Goal: Information Seeking & Learning: Learn about a topic

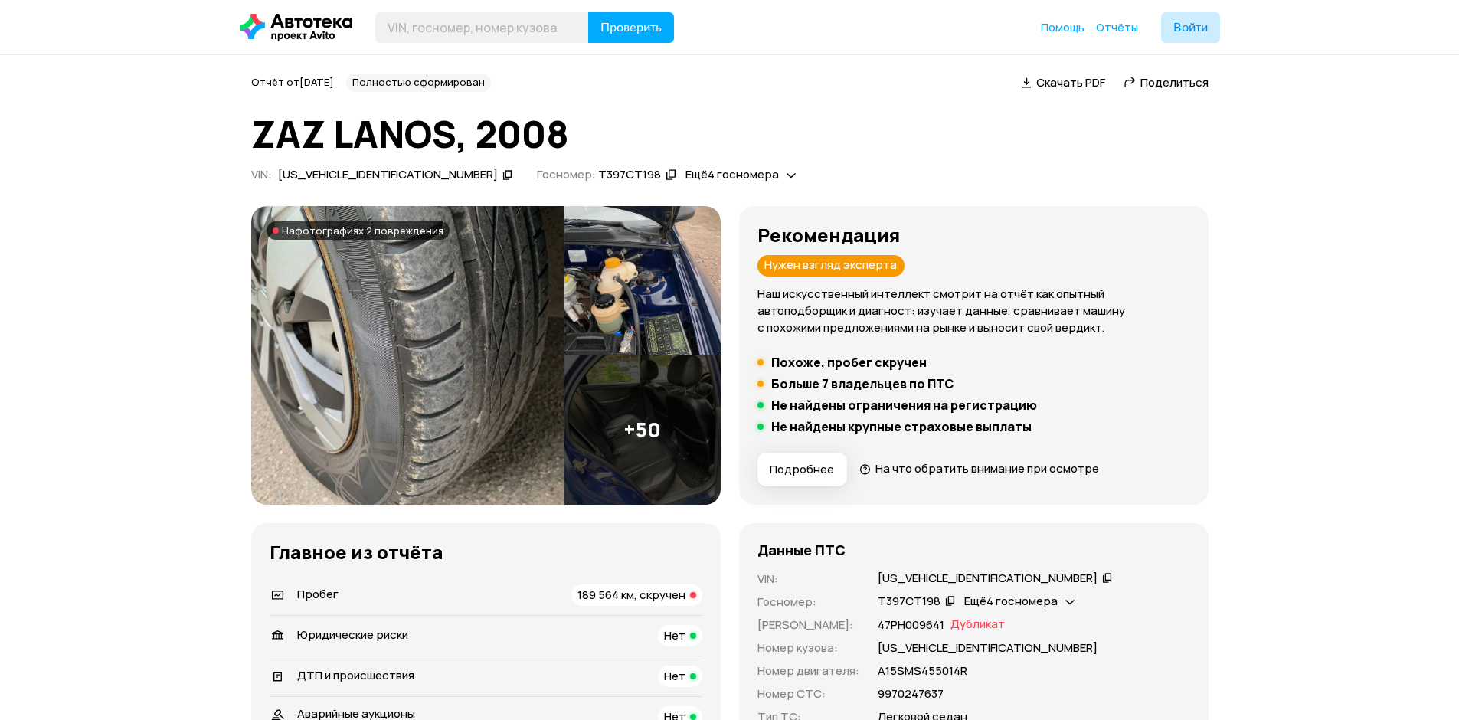
click at [678, 293] on img at bounding box center [642, 280] width 156 height 149
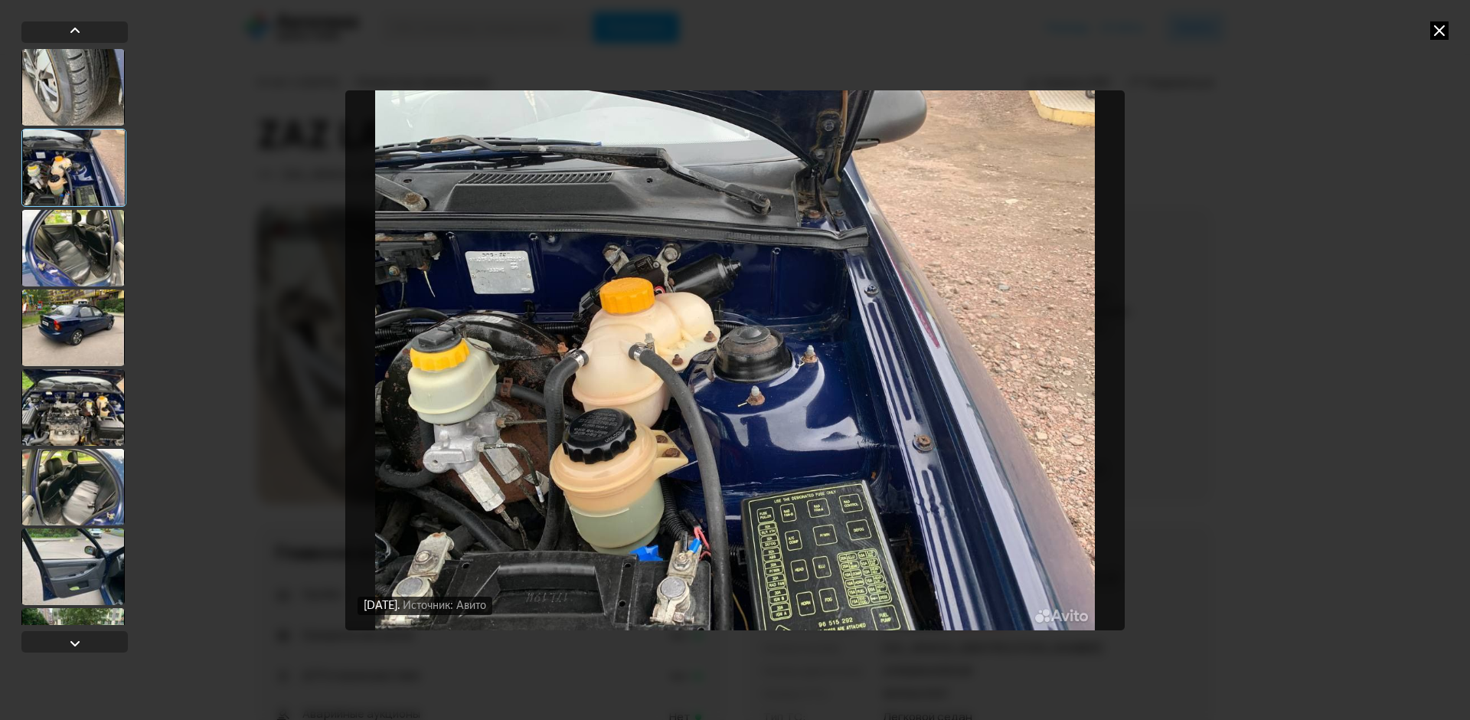
click at [82, 344] on div at bounding box center [72, 327] width 103 height 77
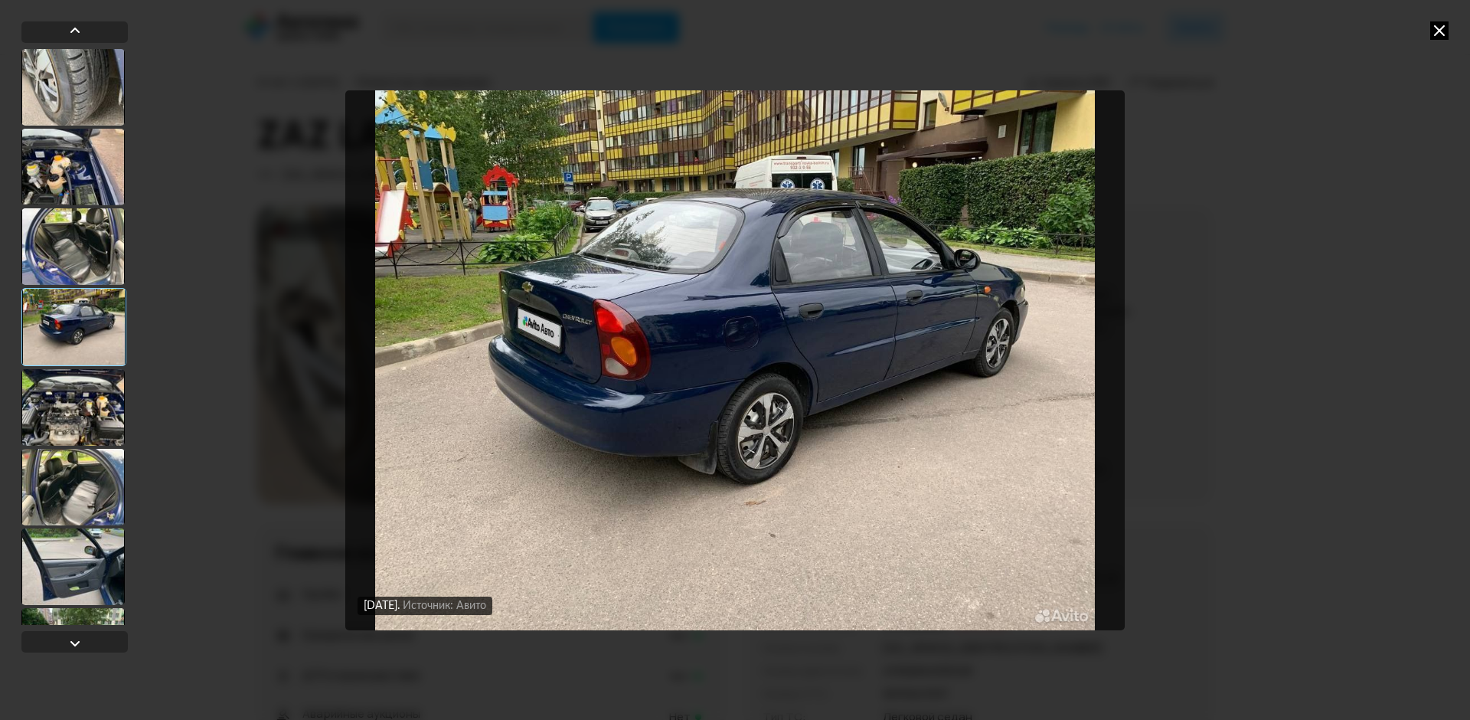
click at [90, 389] on div at bounding box center [72, 407] width 103 height 77
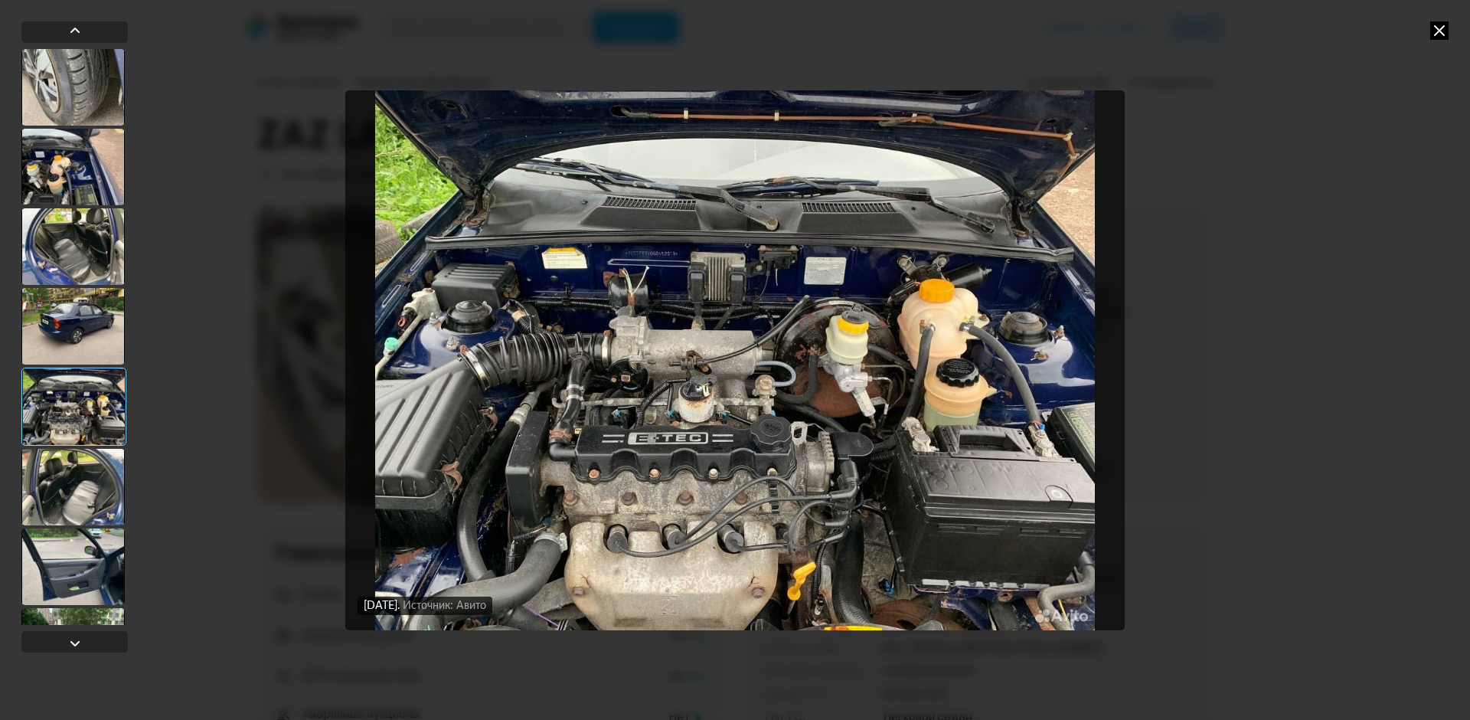
click at [99, 457] on div at bounding box center [72, 487] width 103 height 77
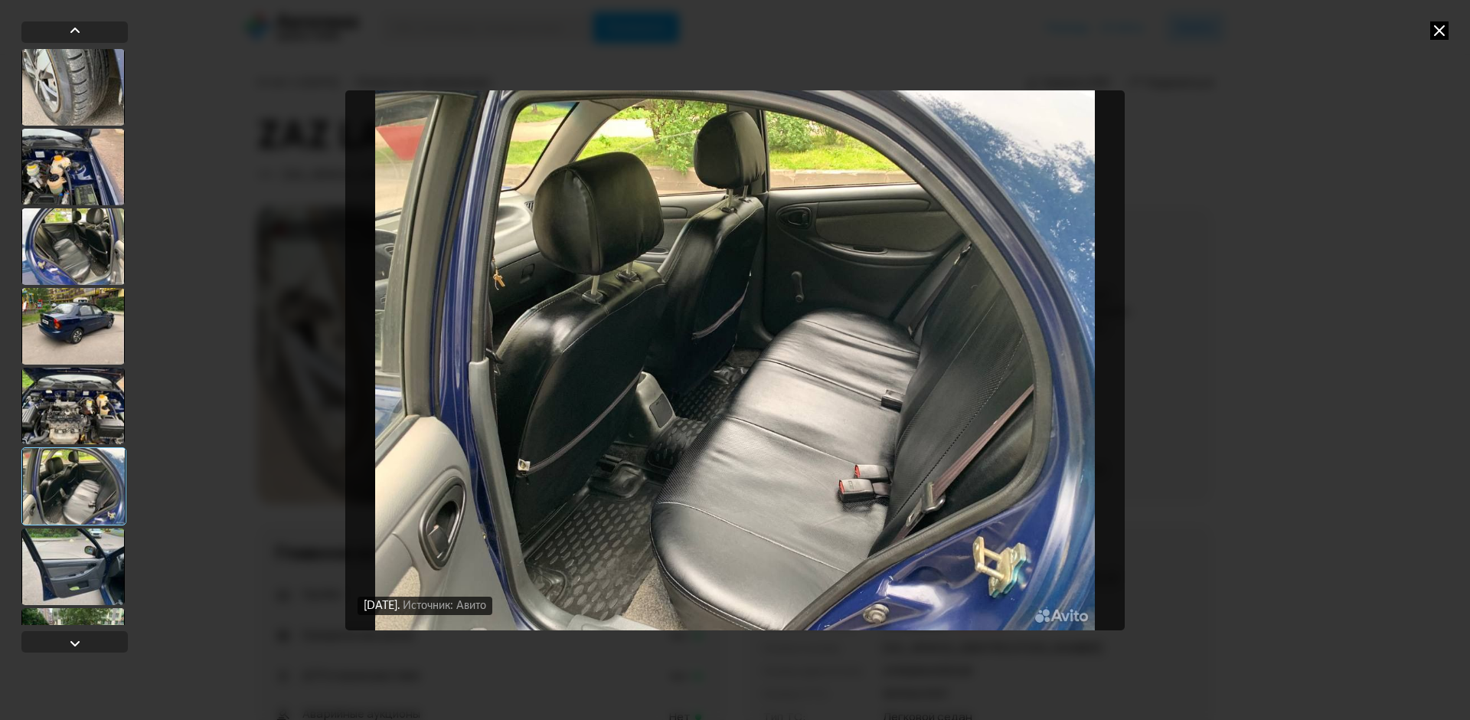
click at [74, 522] on div at bounding box center [73, 486] width 105 height 78
click at [78, 586] on div at bounding box center [72, 566] width 103 height 77
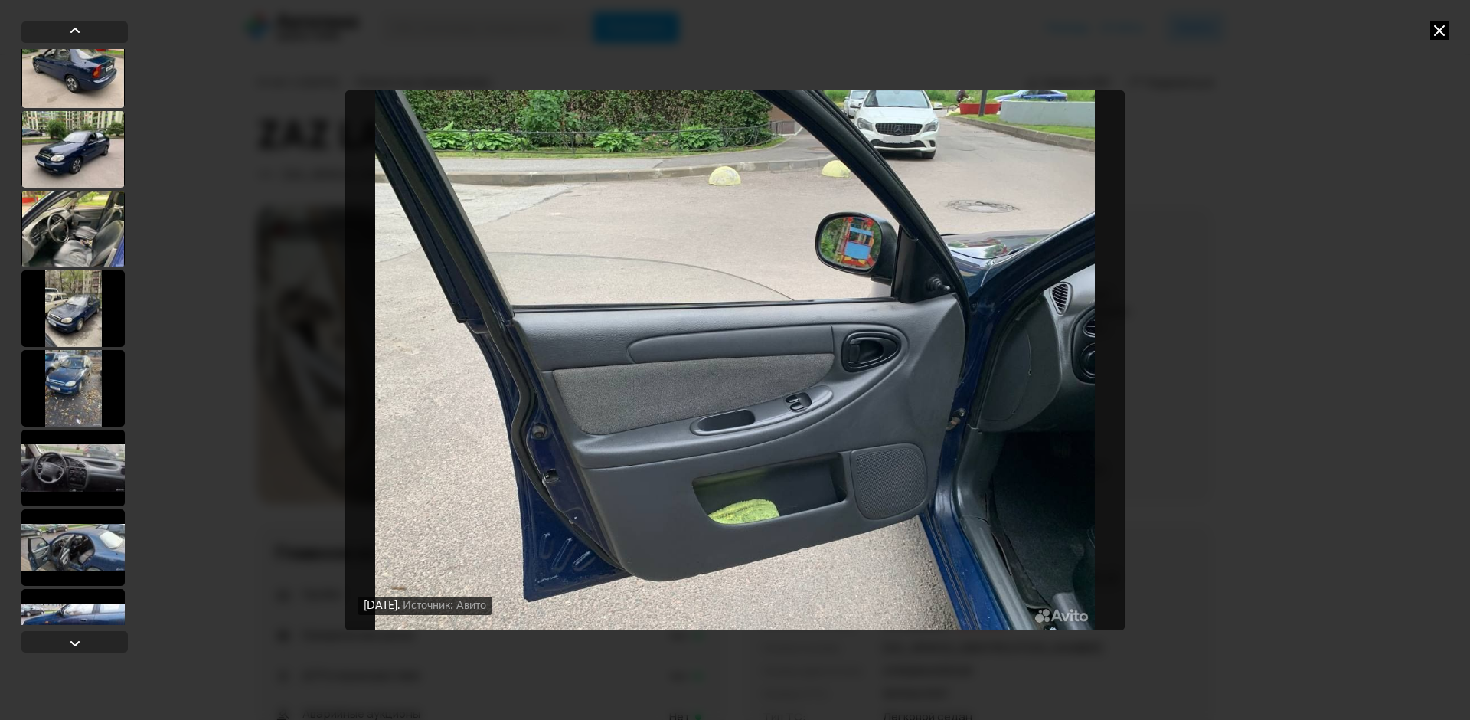
scroll to position [919, 0]
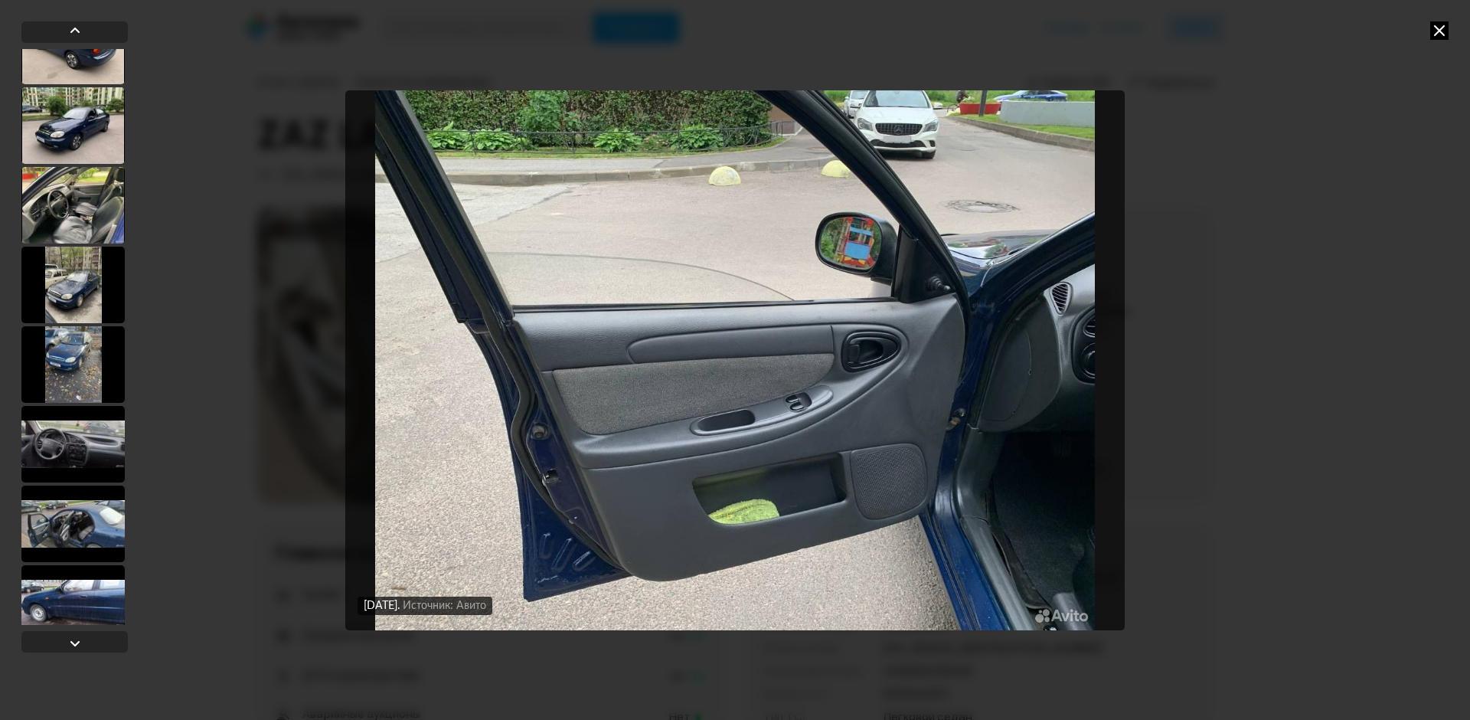
click at [76, 132] on div at bounding box center [72, 125] width 103 height 77
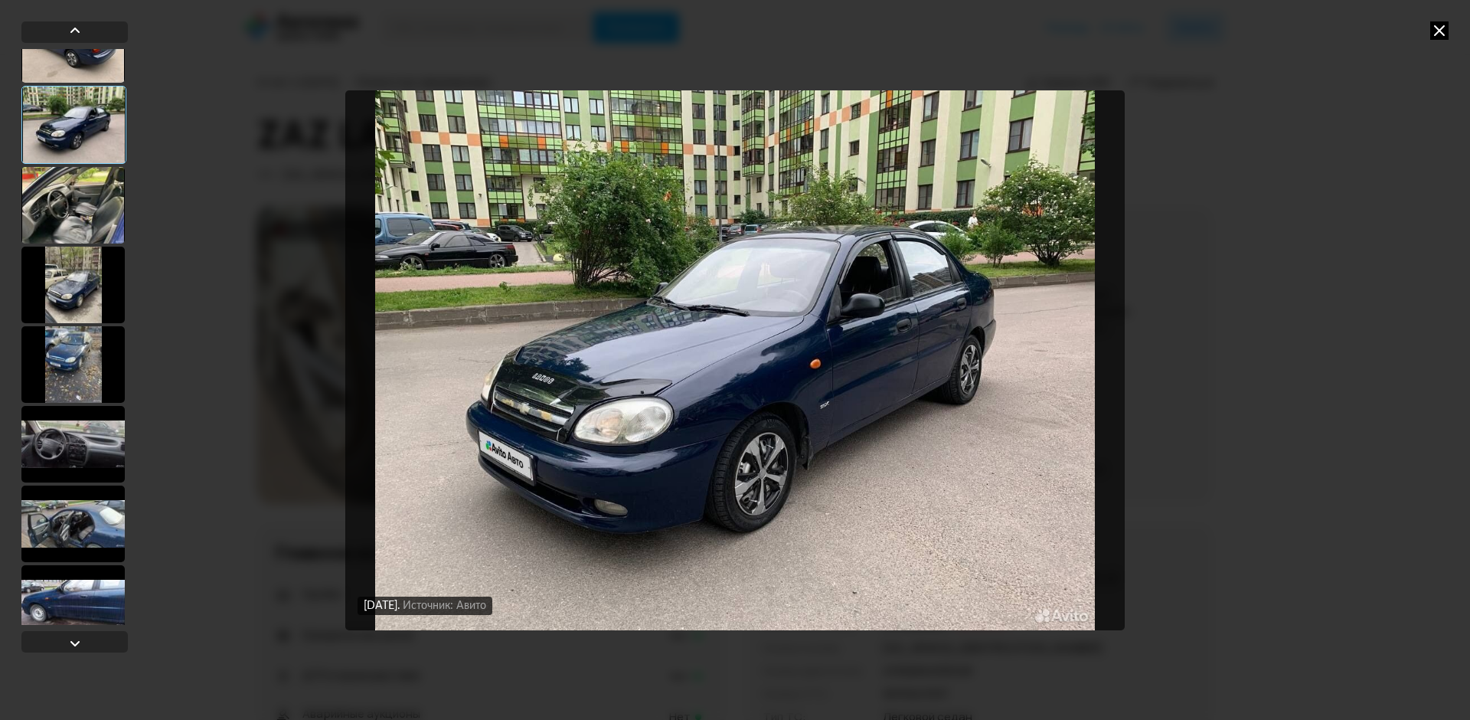
scroll to position [917, 0]
click at [66, 170] on div at bounding box center [72, 206] width 103 height 77
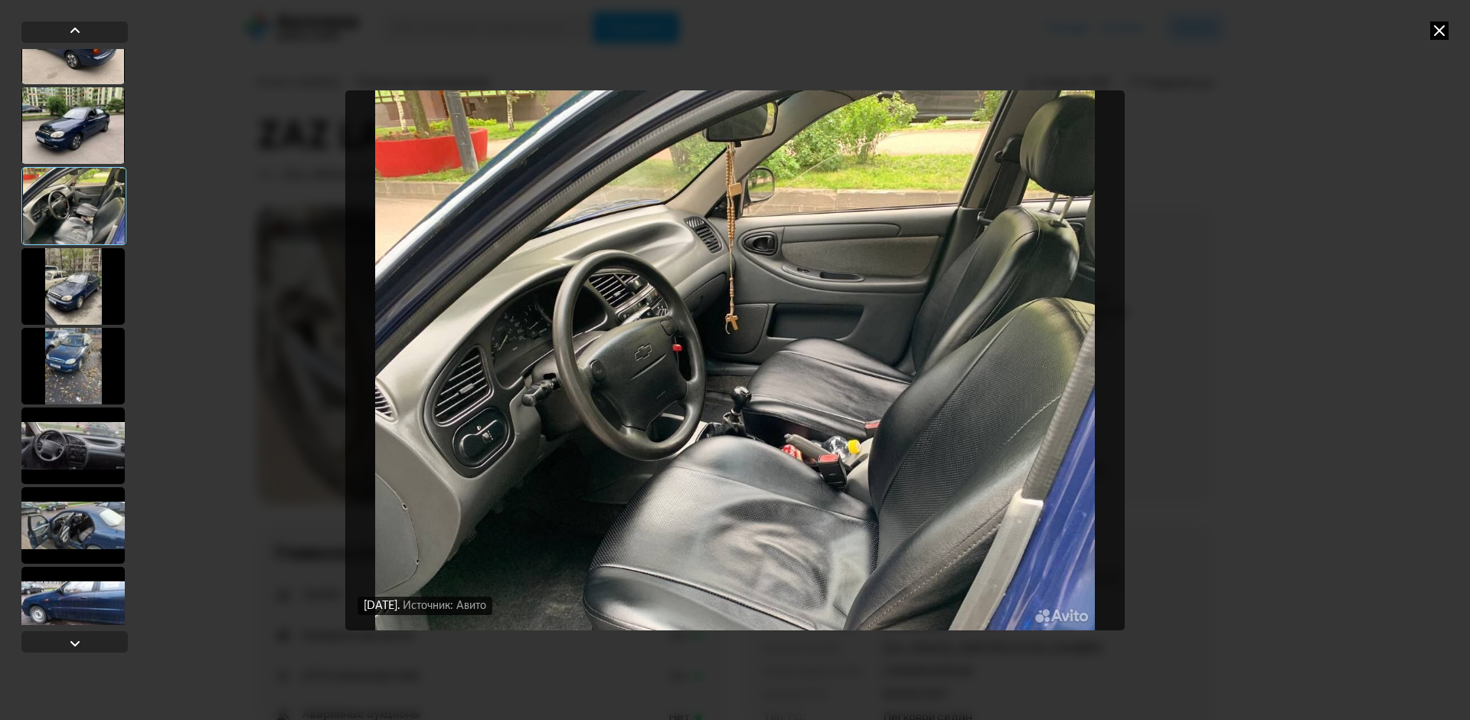
click at [67, 188] on div at bounding box center [73, 206] width 105 height 78
click at [74, 273] on div at bounding box center [72, 286] width 103 height 77
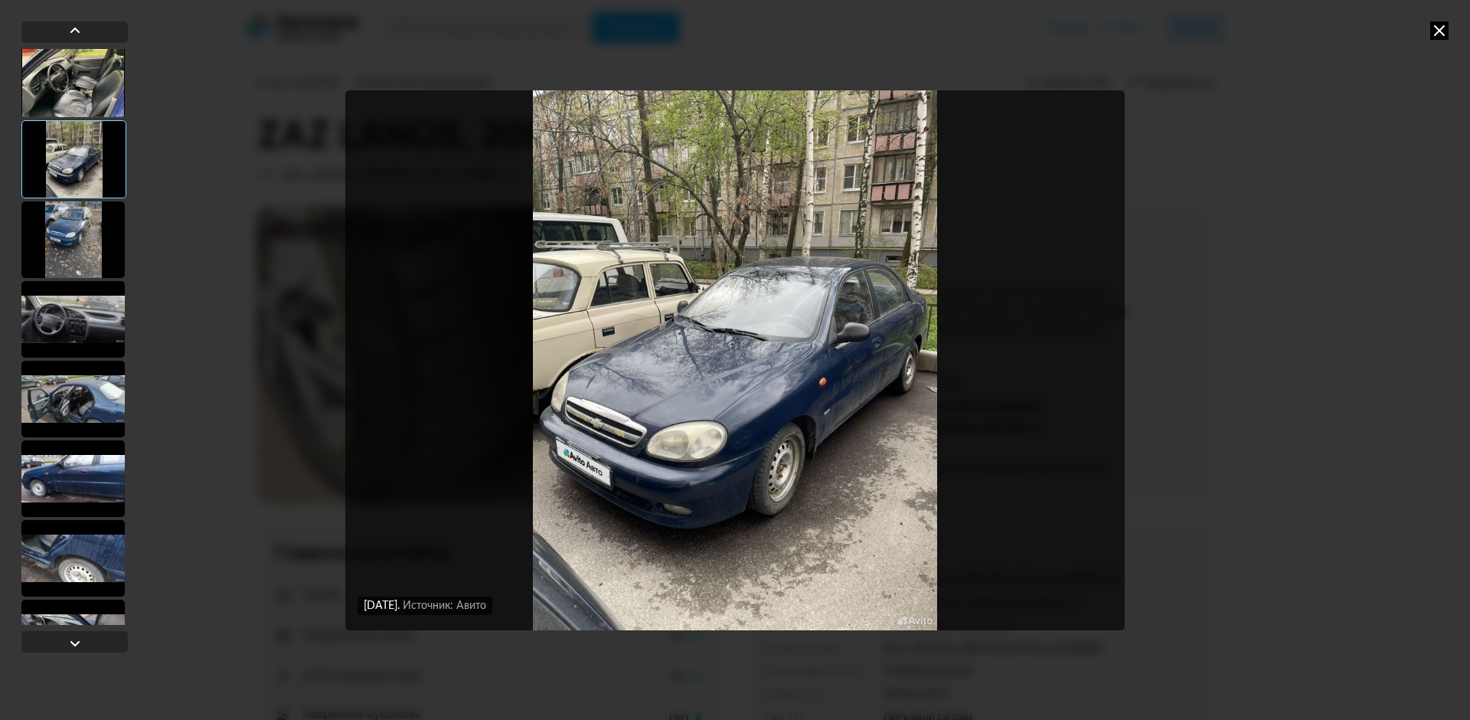
scroll to position [1070, 0]
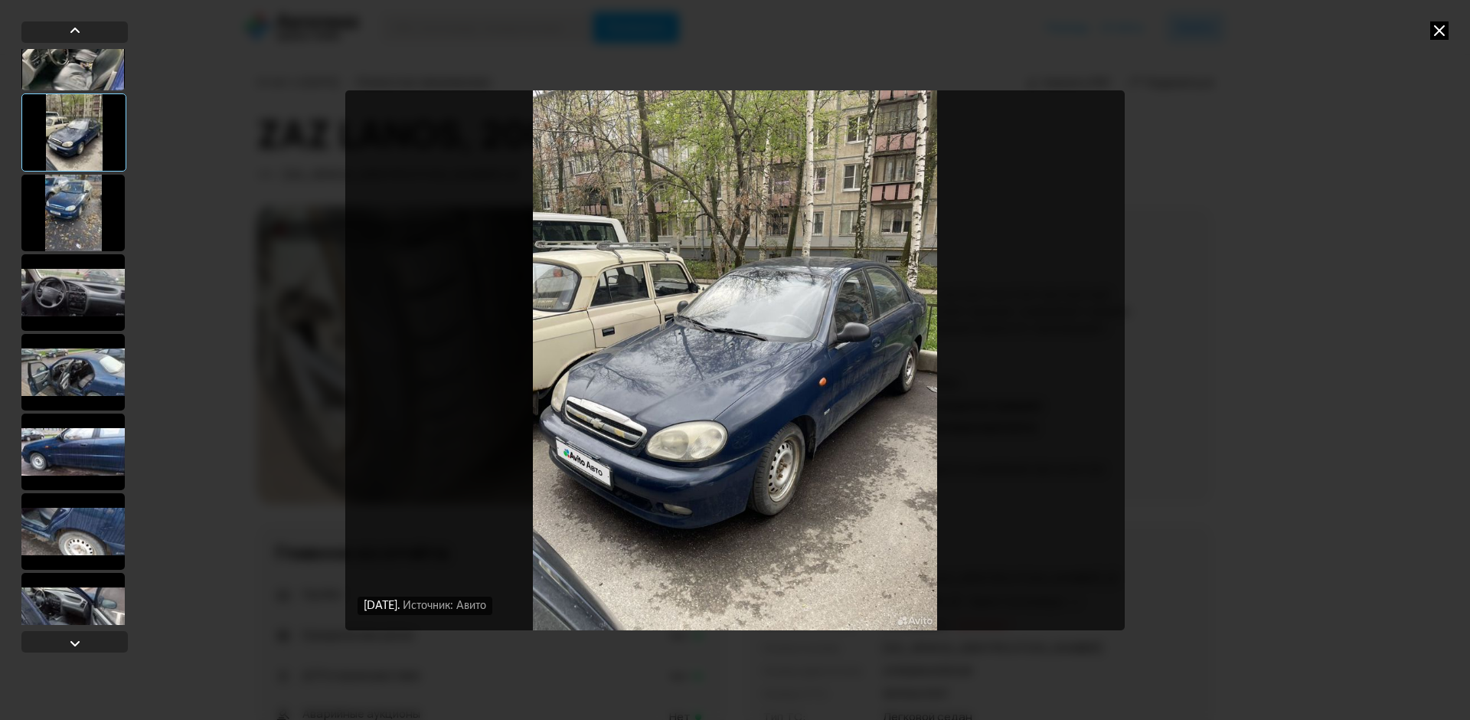
click at [121, 296] on div at bounding box center [72, 292] width 103 height 77
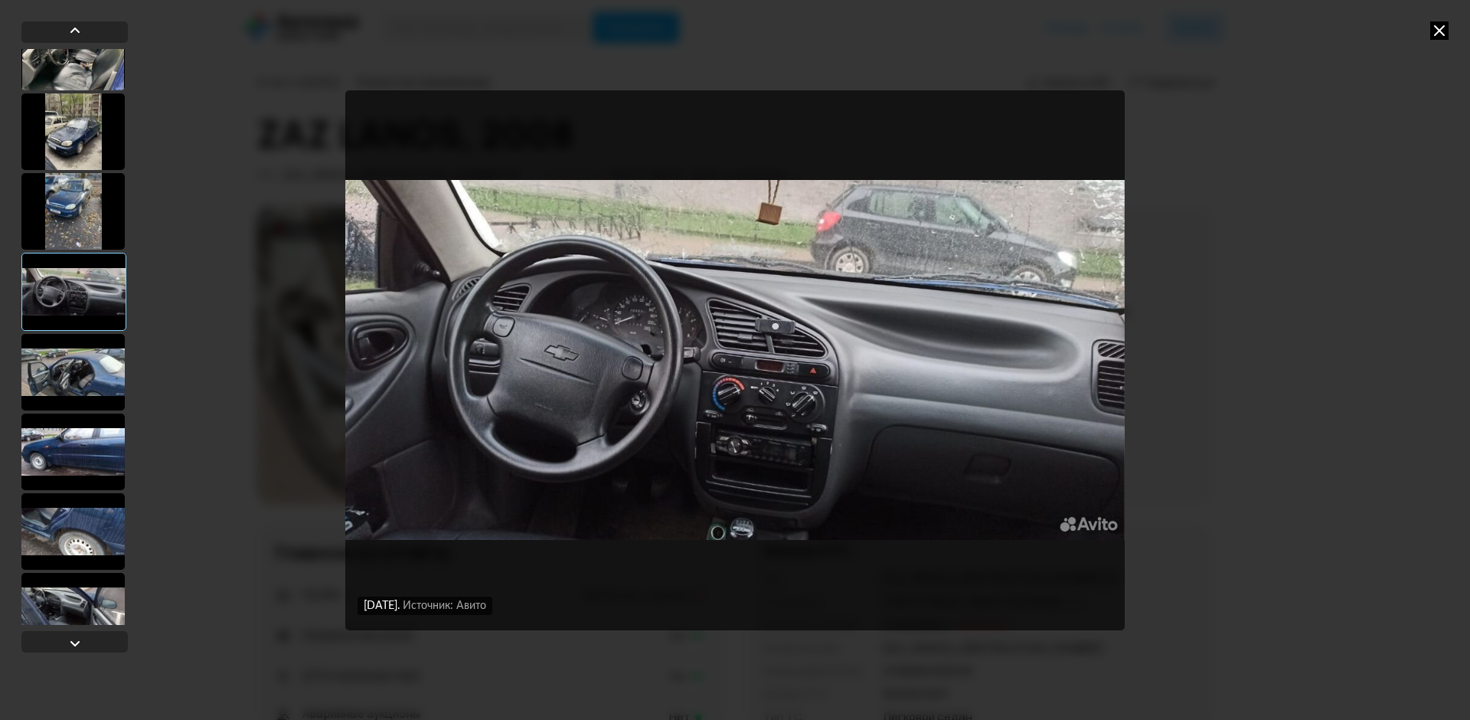
click at [83, 352] on div at bounding box center [72, 372] width 103 height 77
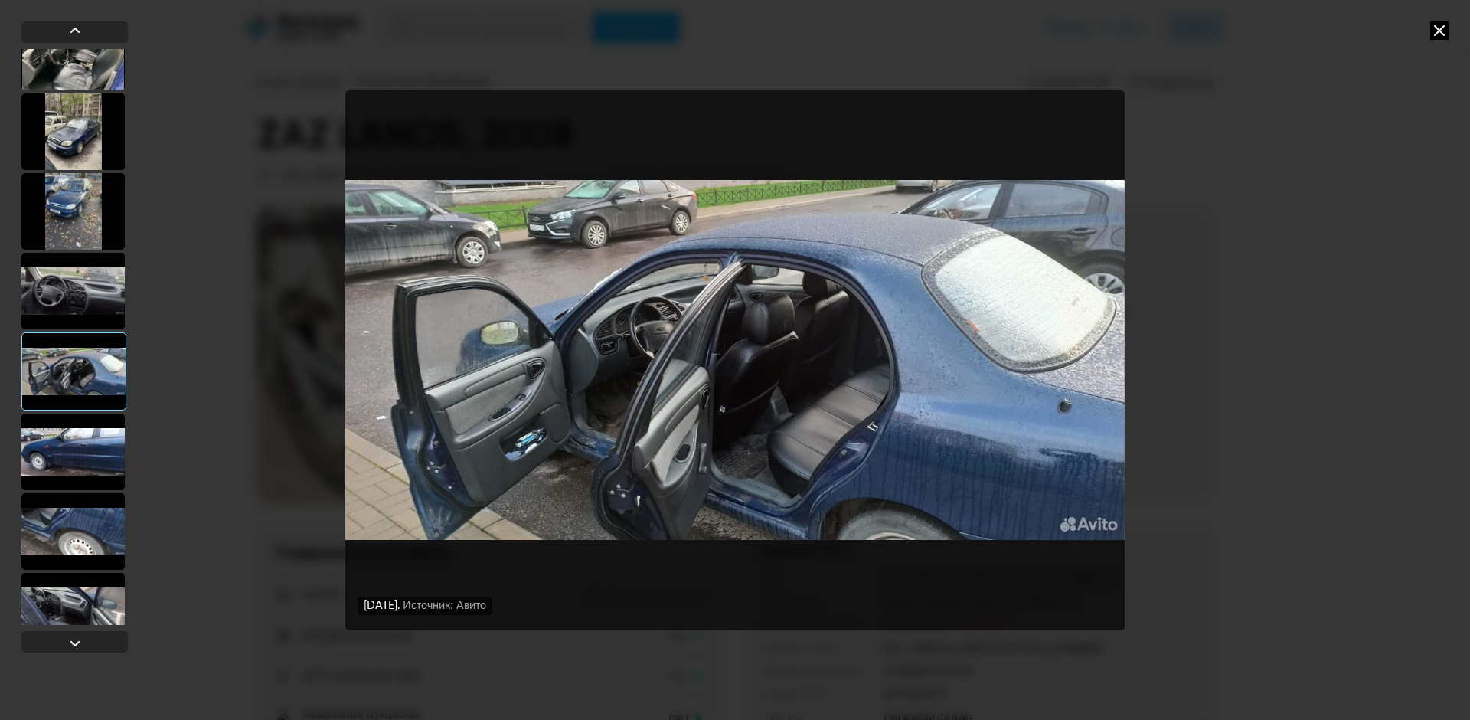
click at [75, 405] on div at bounding box center [73, 371] width 105 height 78
click at [75, 447] on div at bounding box center [72, 451] width 103 height 77
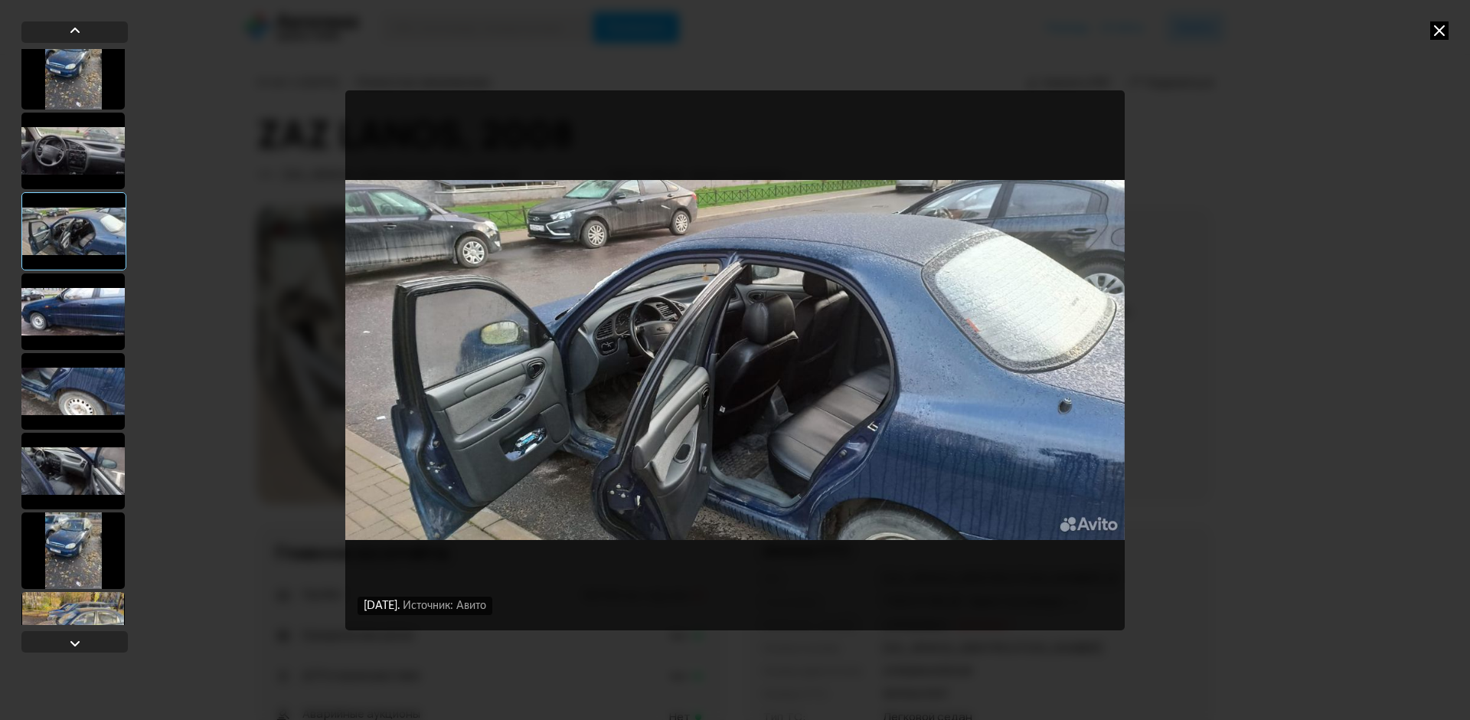
scroll to position [1224, 0]
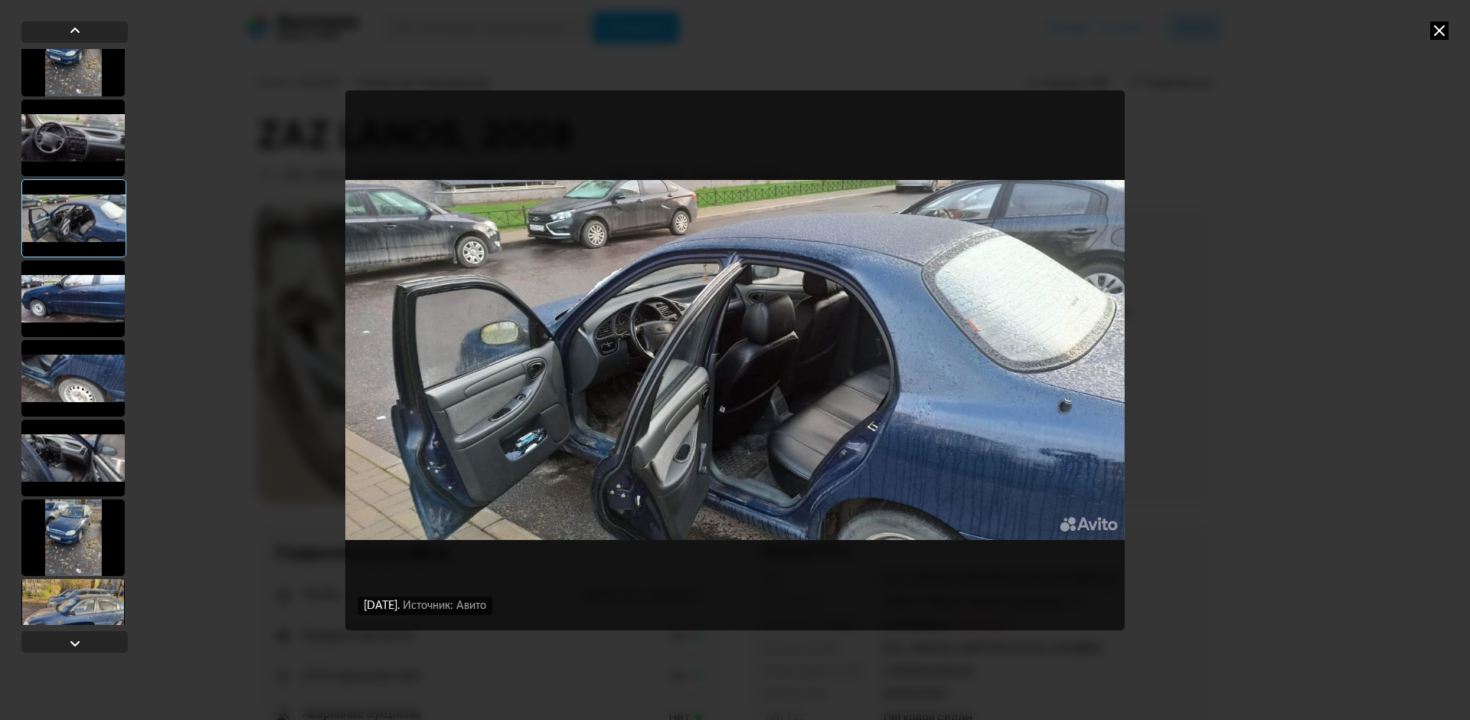
click at [82, 435] on div at bounding box center [72, 458] width 103 height 77
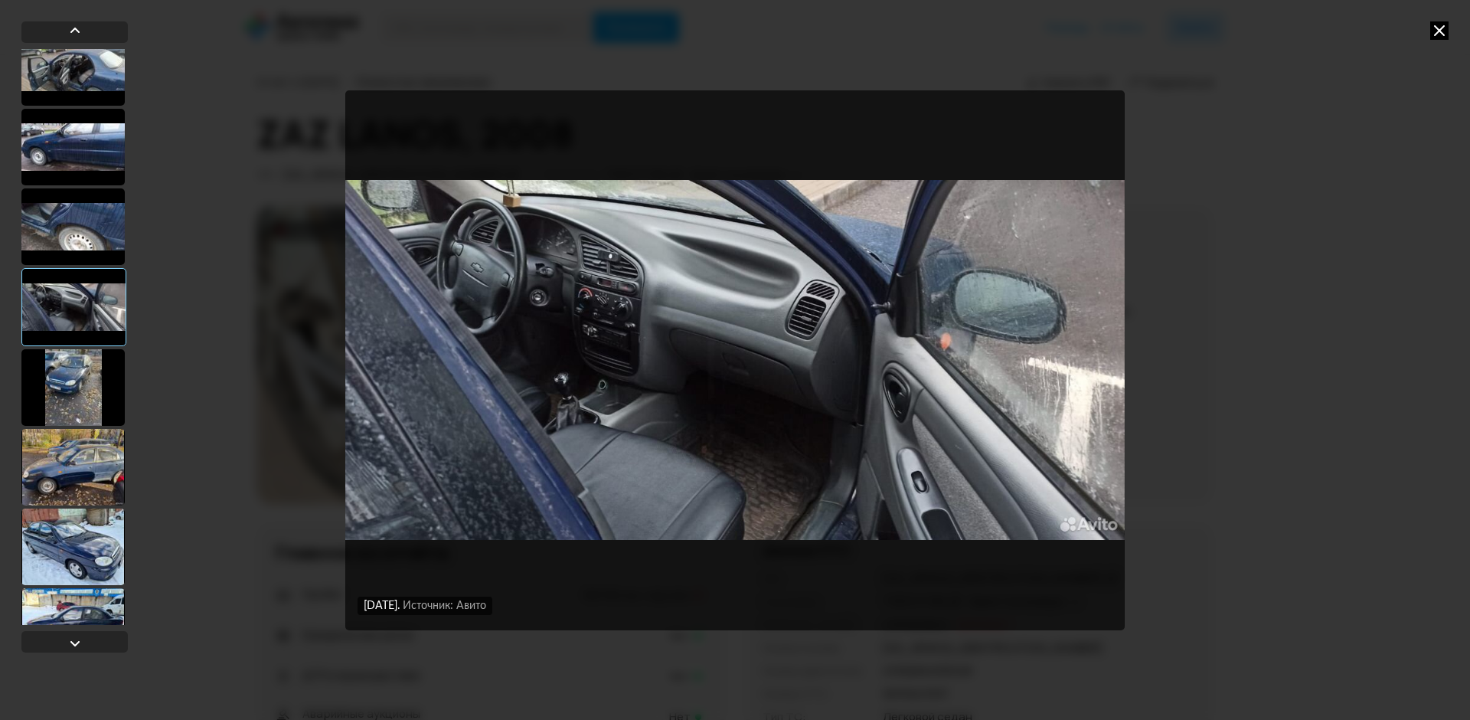
scroll to position [1377, 0]
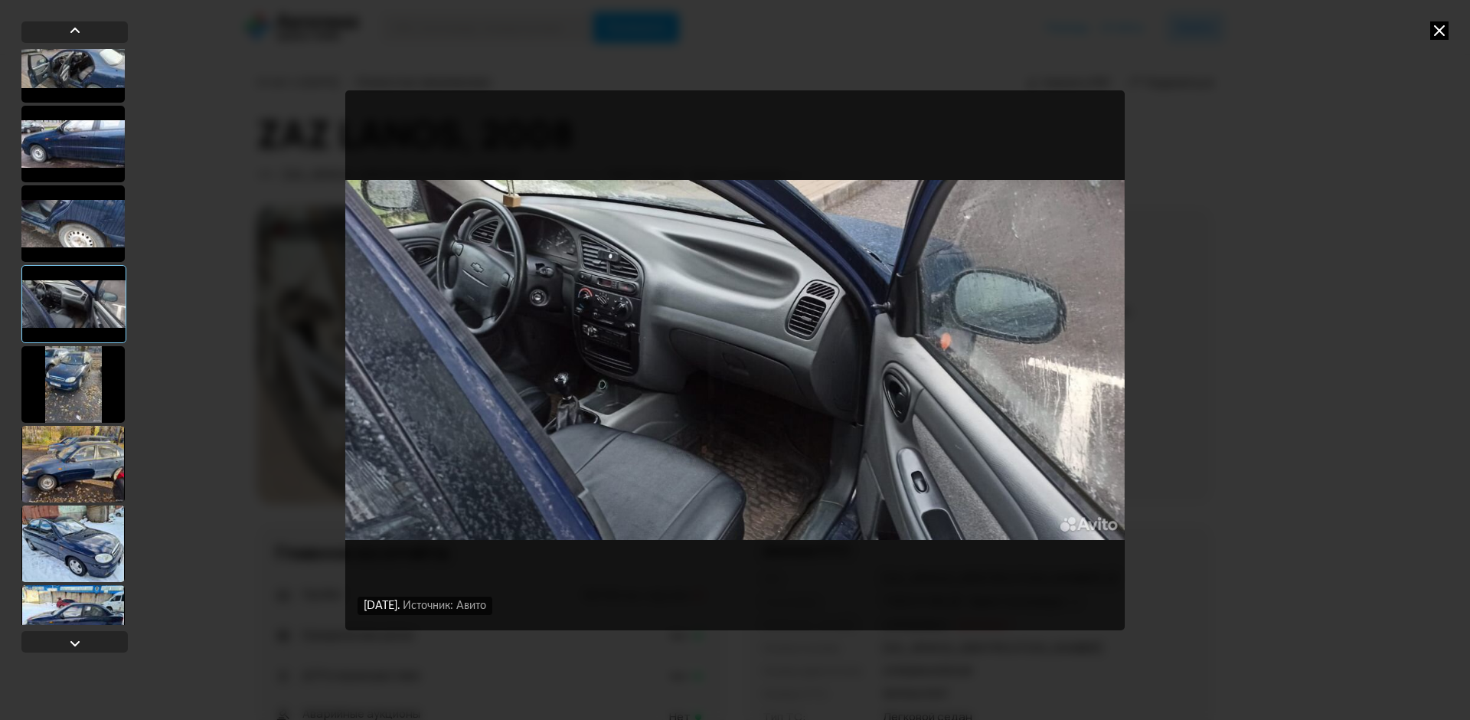
click at [75, 469] on div at bounding box center [72, 464] width 103 height 77
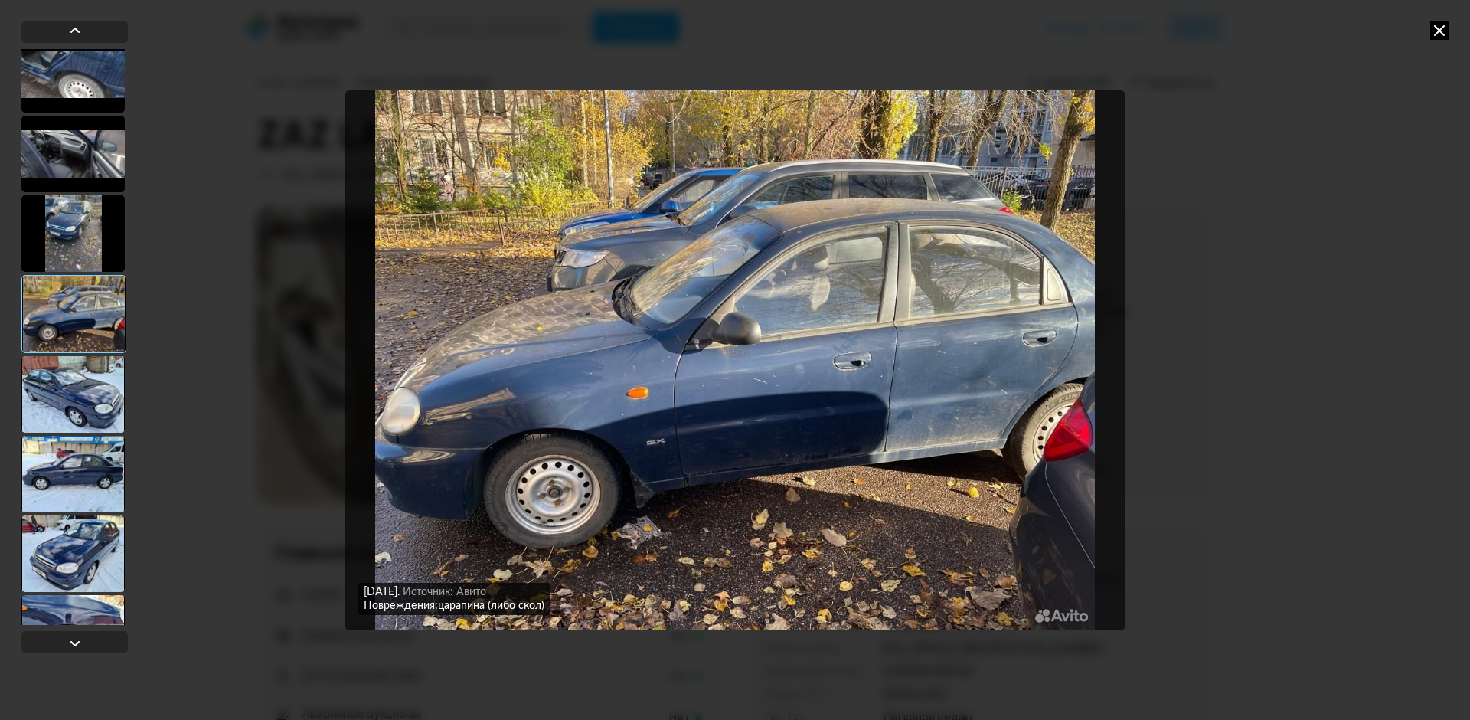
scroll to position [1530, 0]
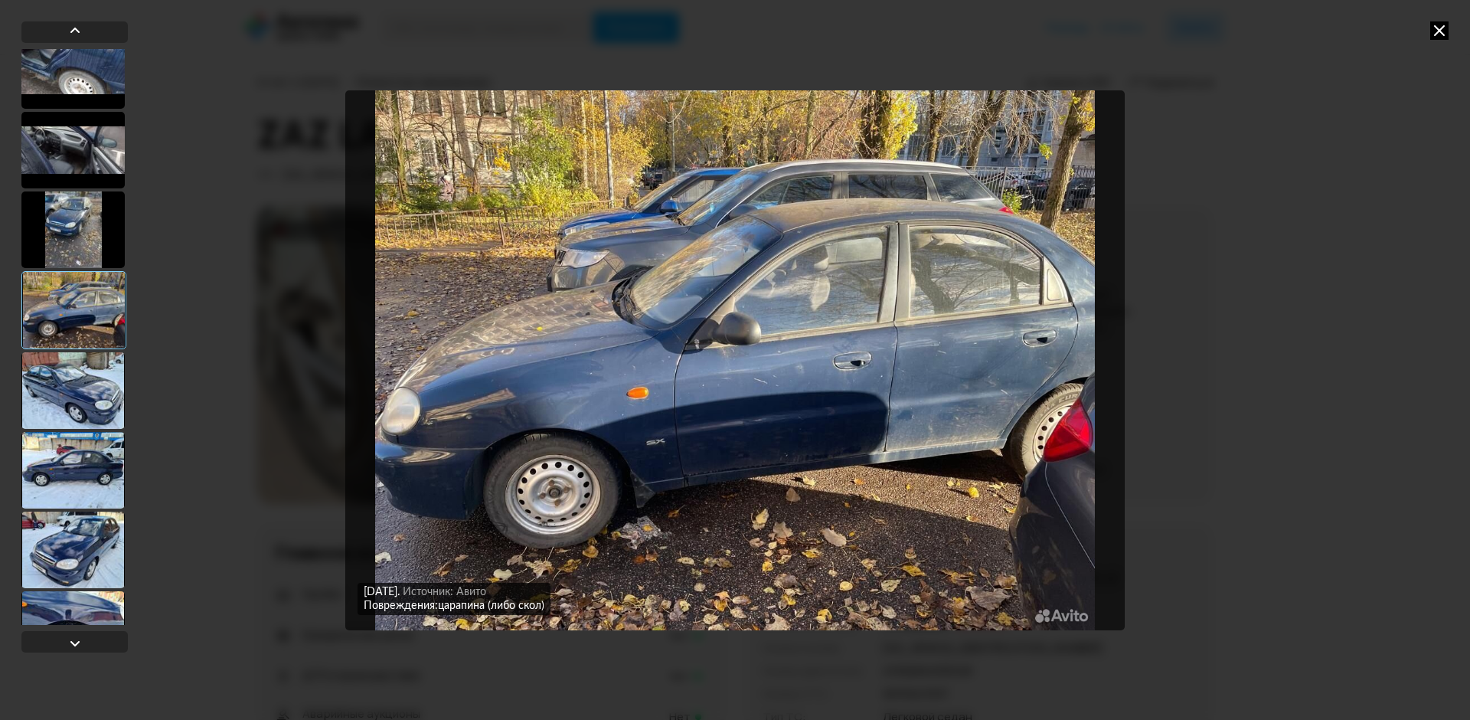
click at [80, 390] on div at bounding box center [72, 390] width 103 height 77
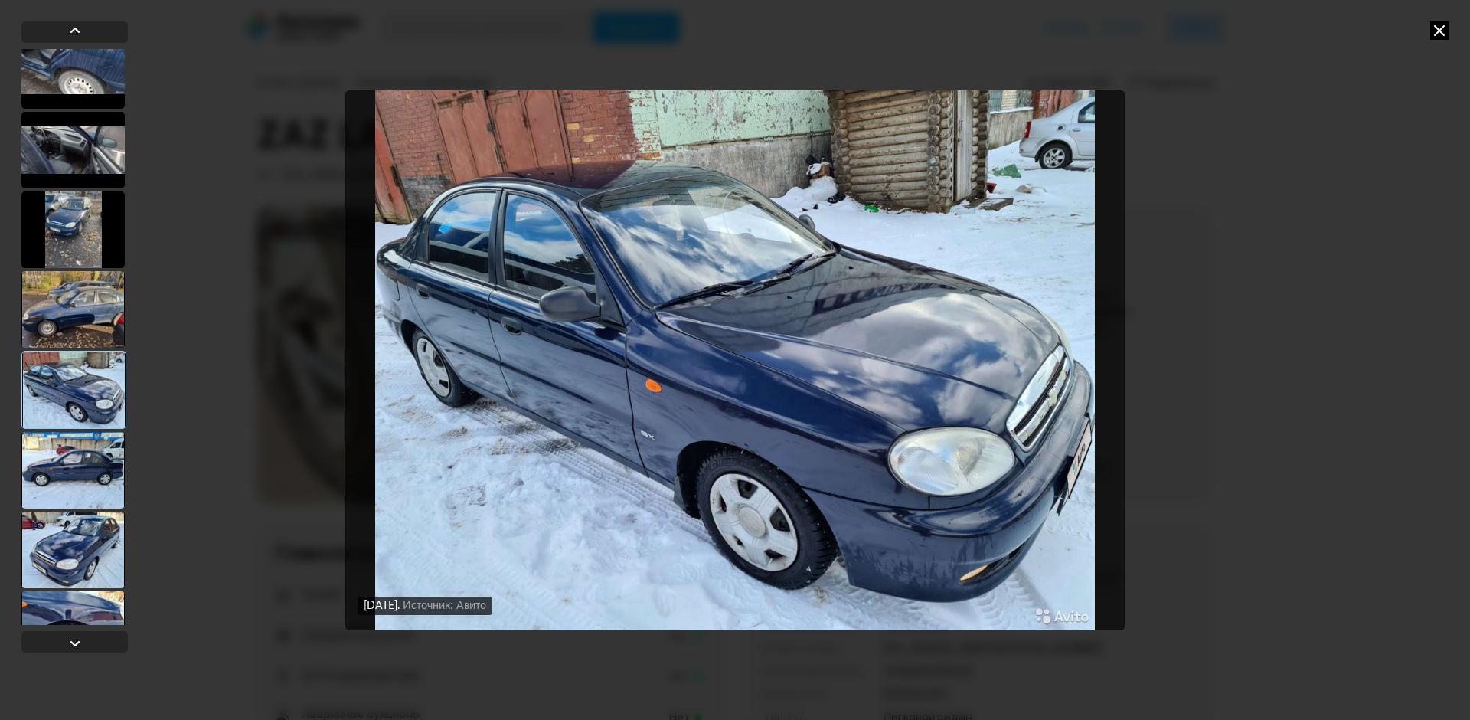
click at [90, 469] on div at bounding box center [72, 470] width 103 height 77
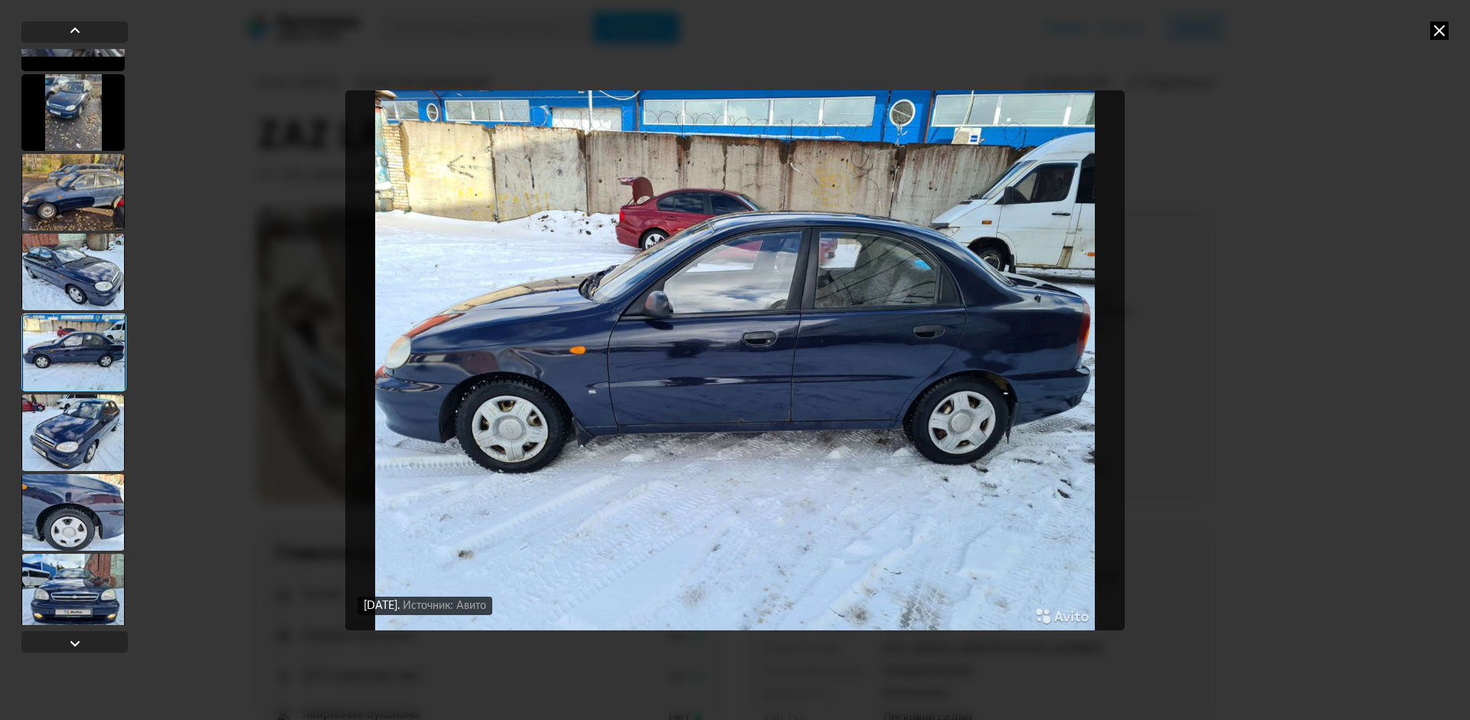
scroll to position [1683, 0]
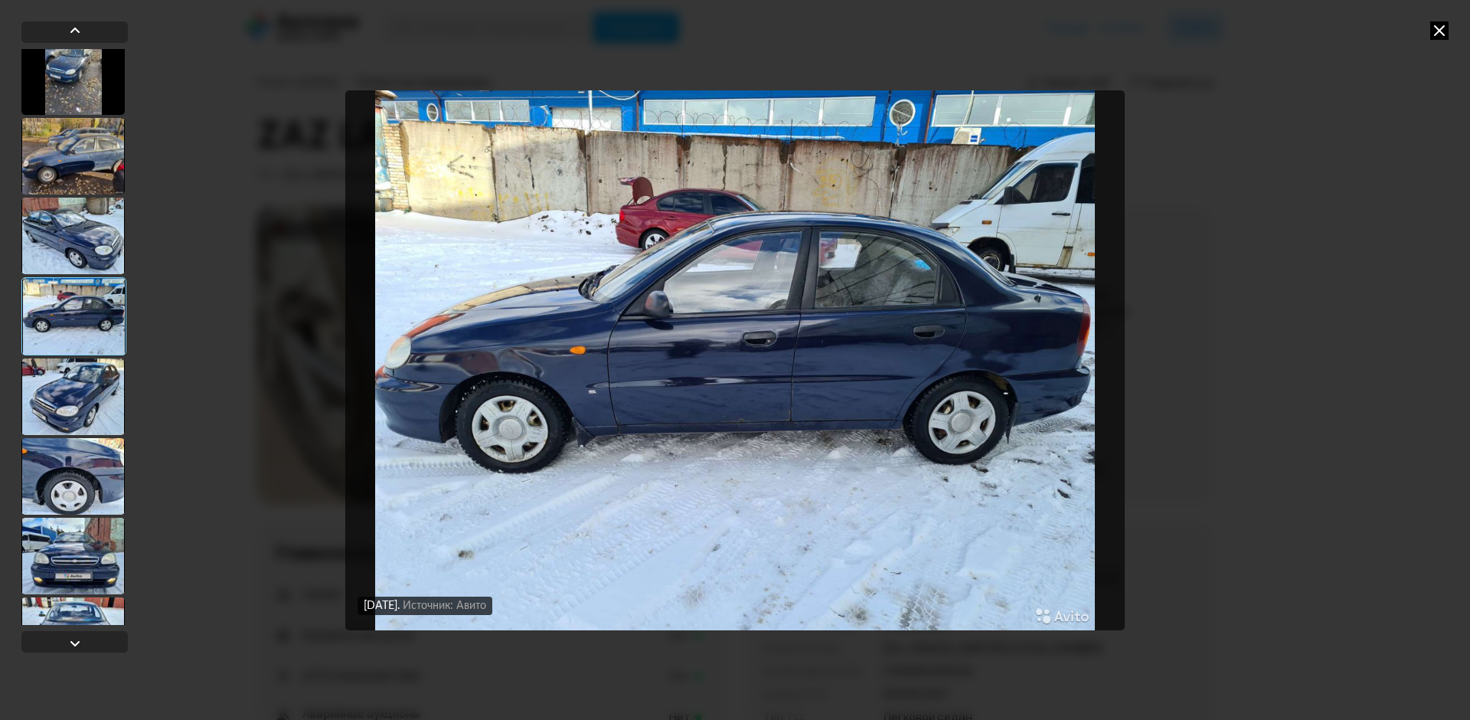
click at [73, 425] on div at bounding box center [72, 396] width 103 height 77
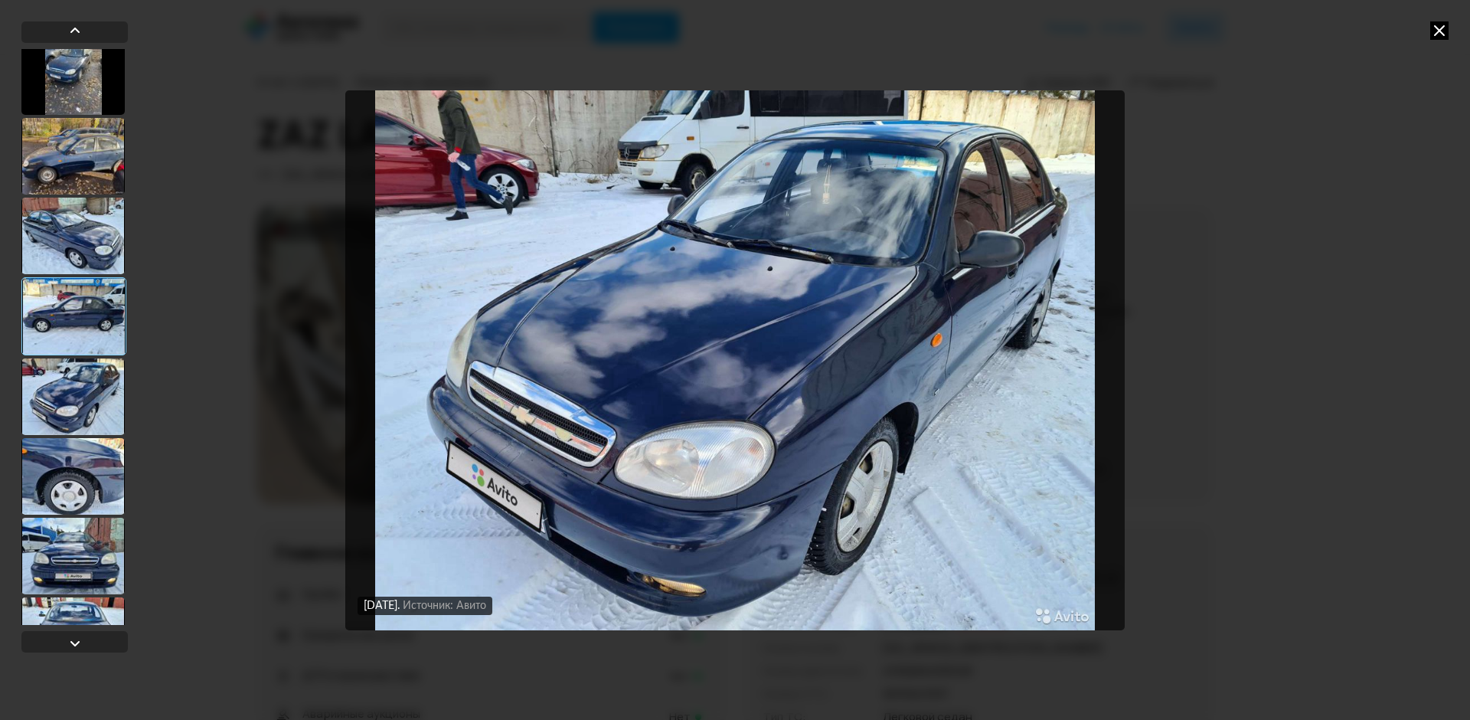
click at [67, 479] on div at bounding box center [72, 476] width 103 height 77
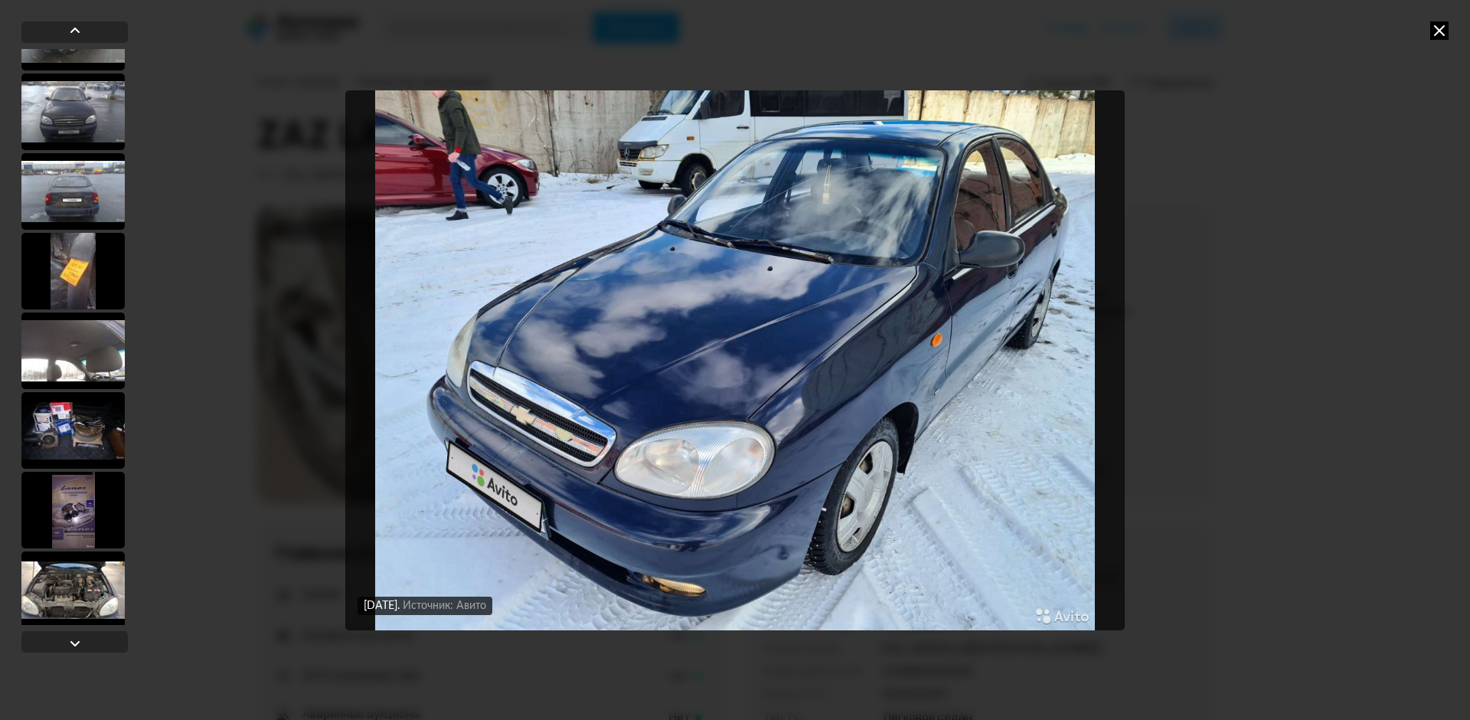
scroll to position [3646, 0]
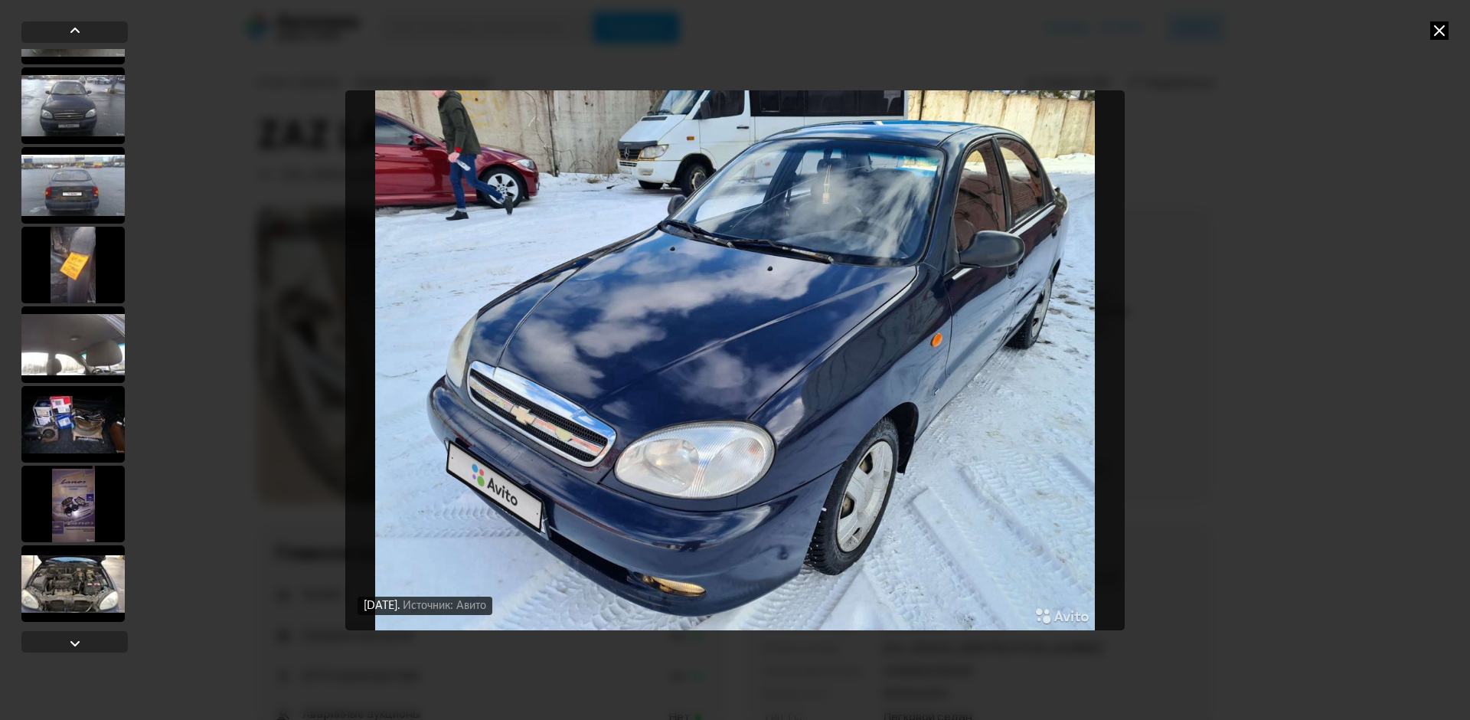
click at [50, 593] on div at bounding box center [72, 583] width 103 height 77
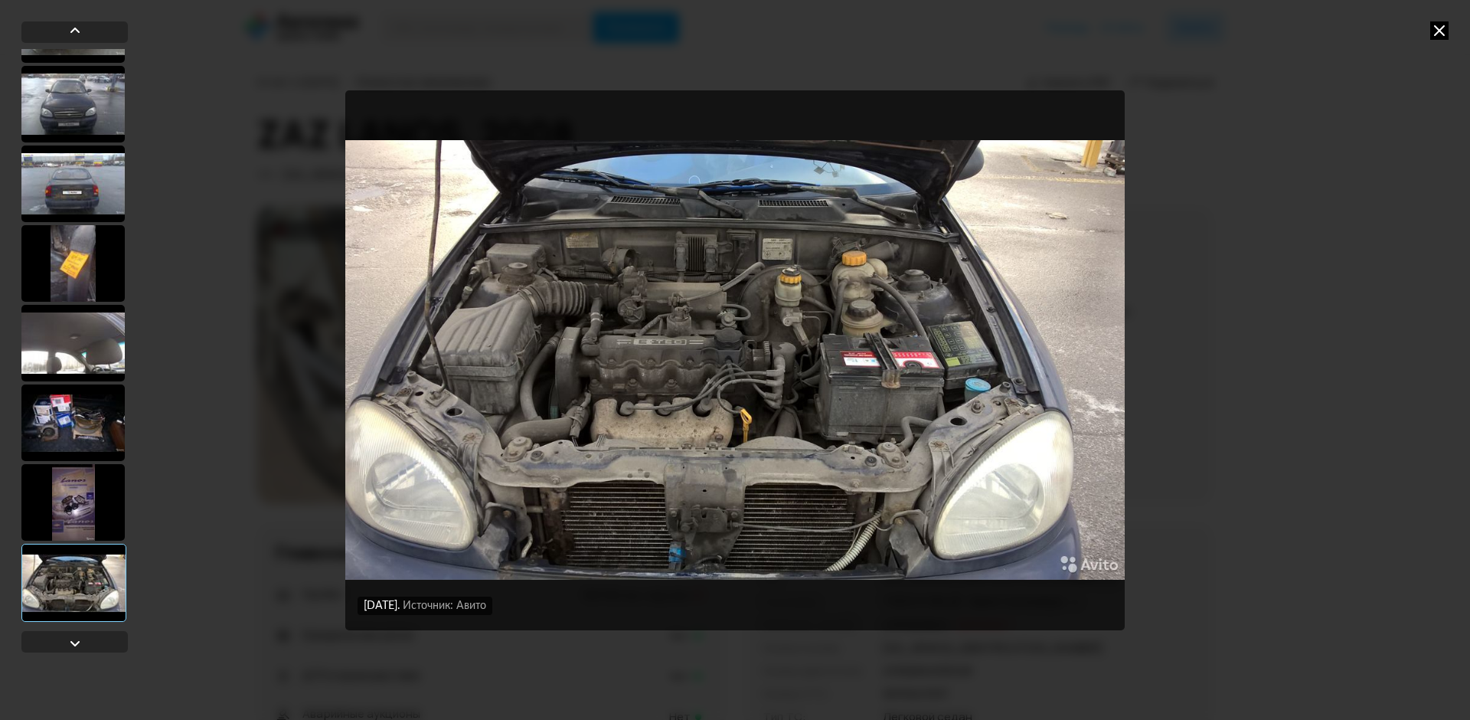
scroll to position [3644, 0]
click at [66, 418] on div at bounding box center [72, 424] width 103 height 77
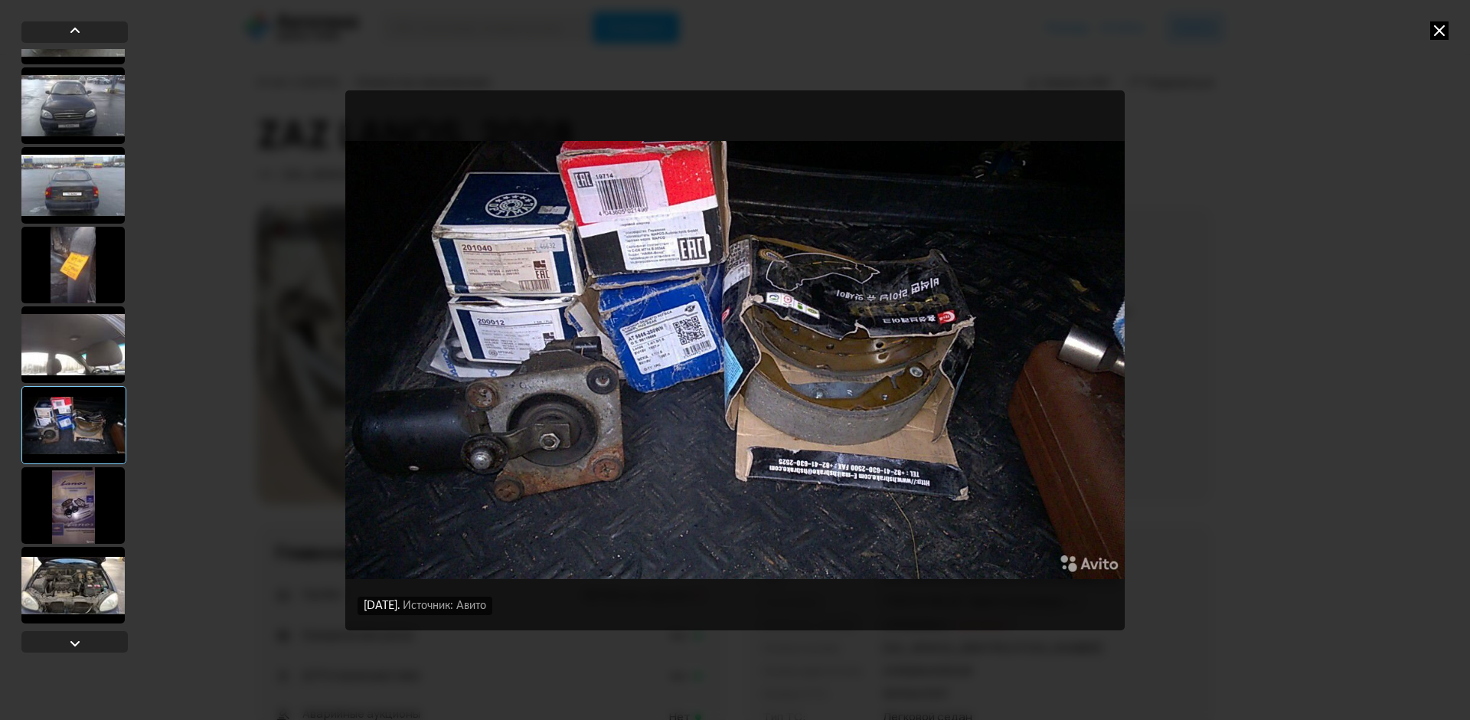
click at [64, 191] on div at bounding box center [72, 185] width 103 height 77
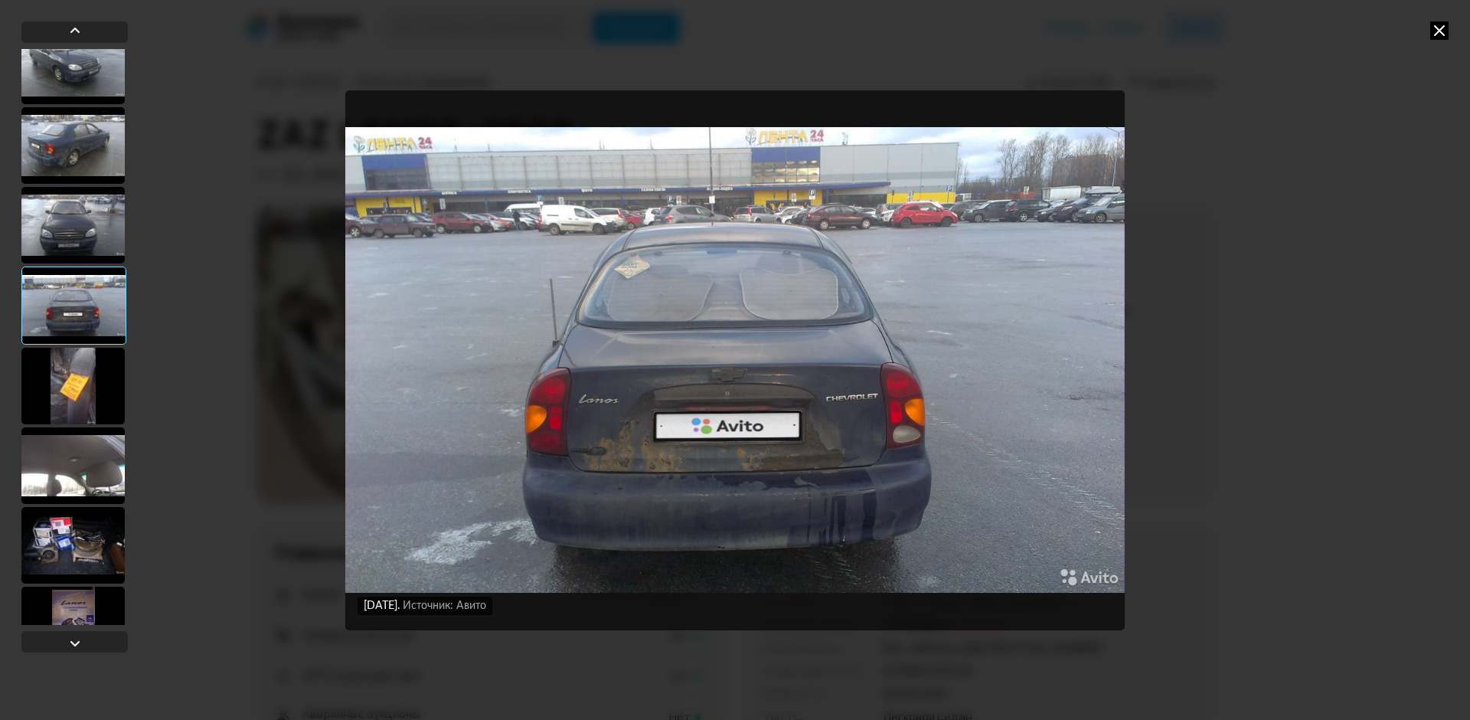
scroll to position [3491, 0]
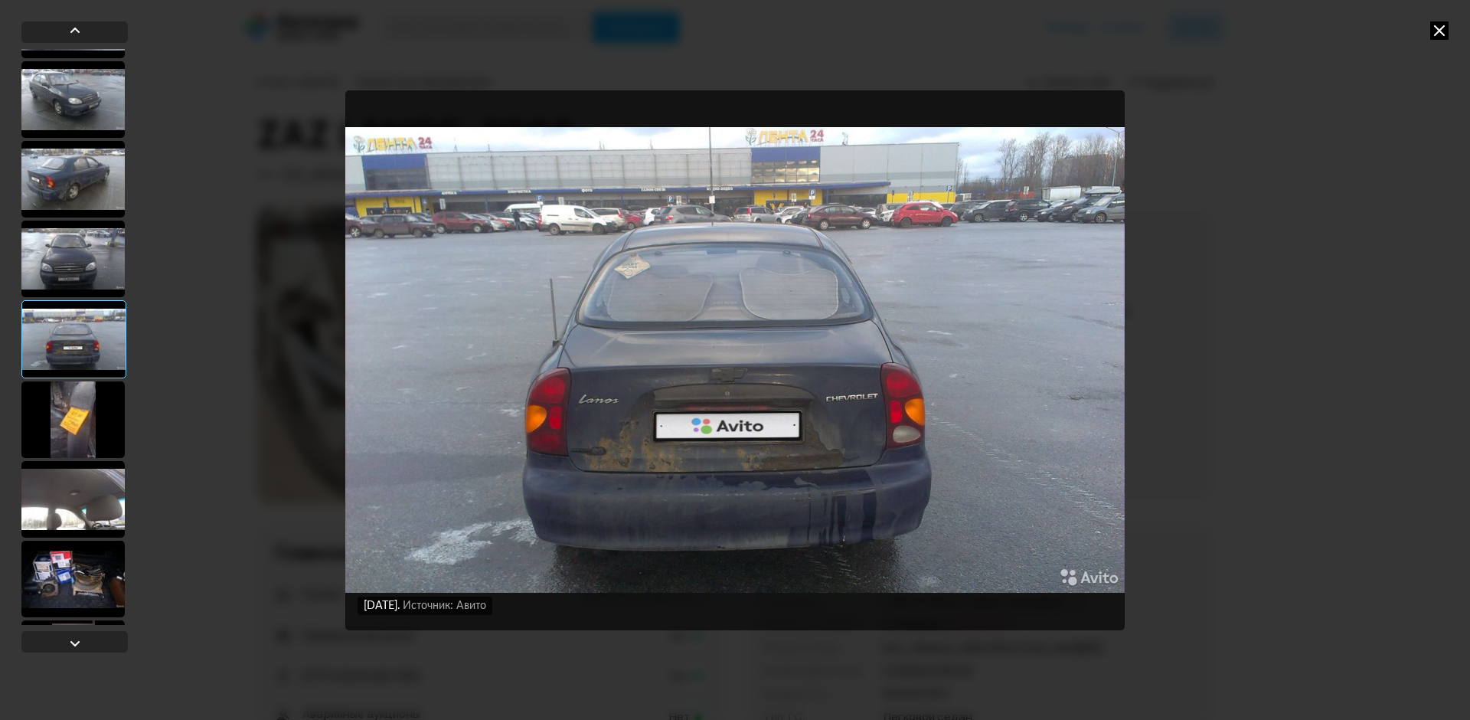
click at [86, 267] on div at bounding box center [72, 259] width 103 height 77
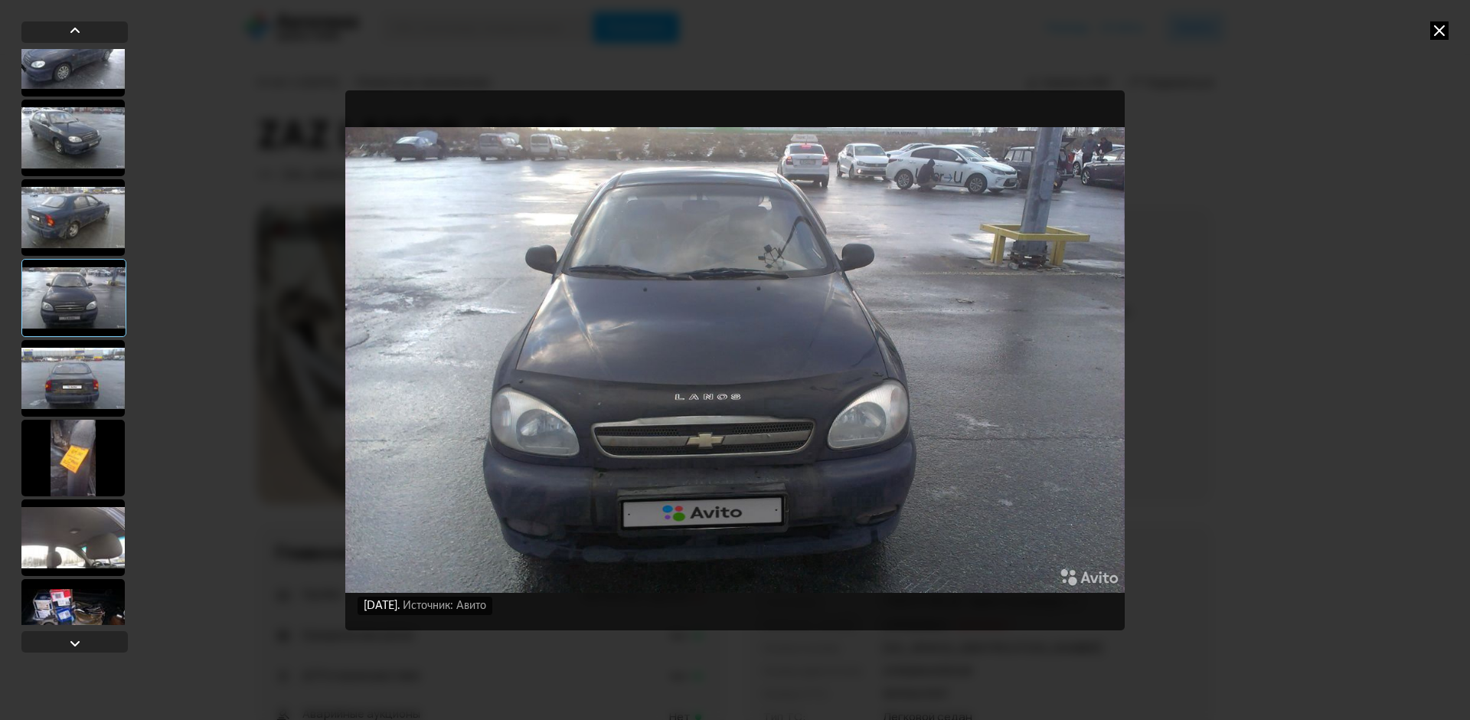
scroll to position [3338, 0]
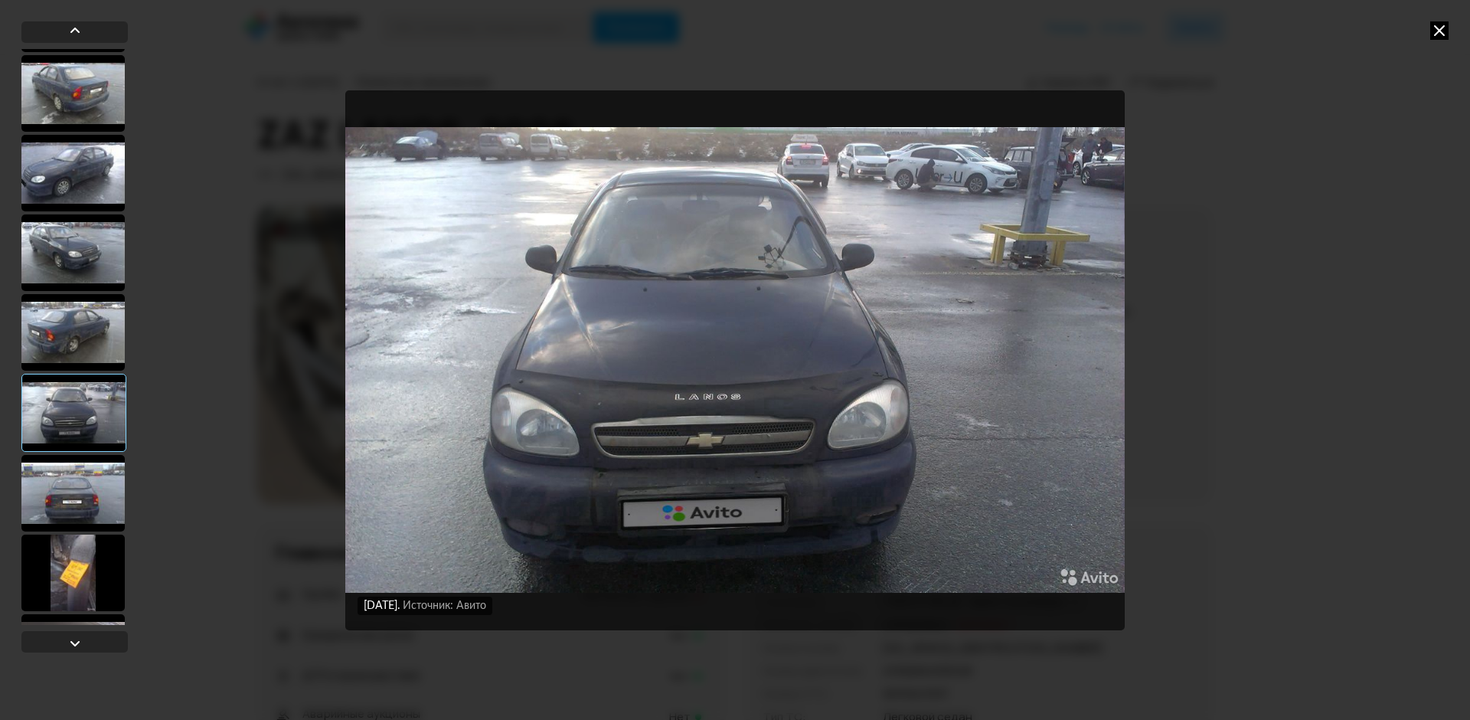
click at [83, 262] on div at bounding box center [72, 252] width 103 height 77
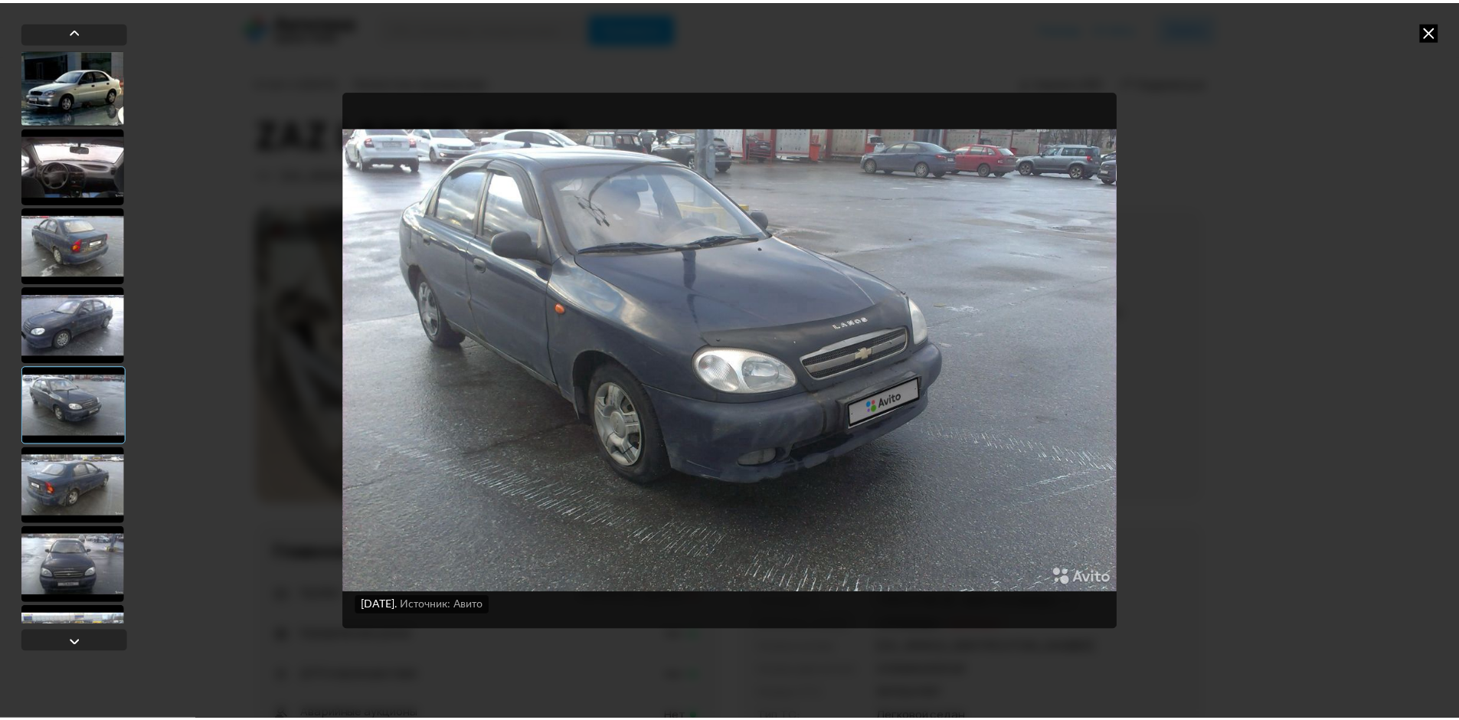
scroll to position [3185, 0]
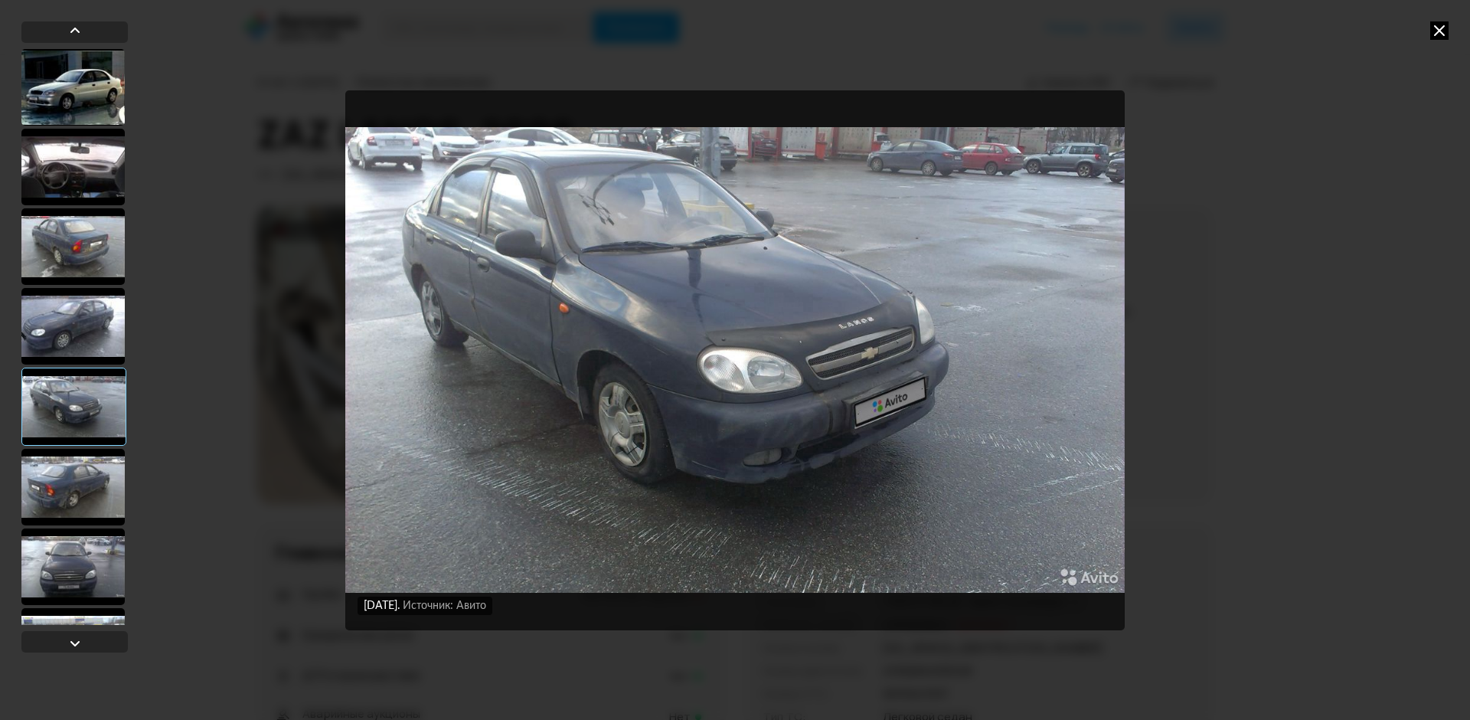
click at [86, 238] on div at bounding box center [72, 246] width 103 height 77
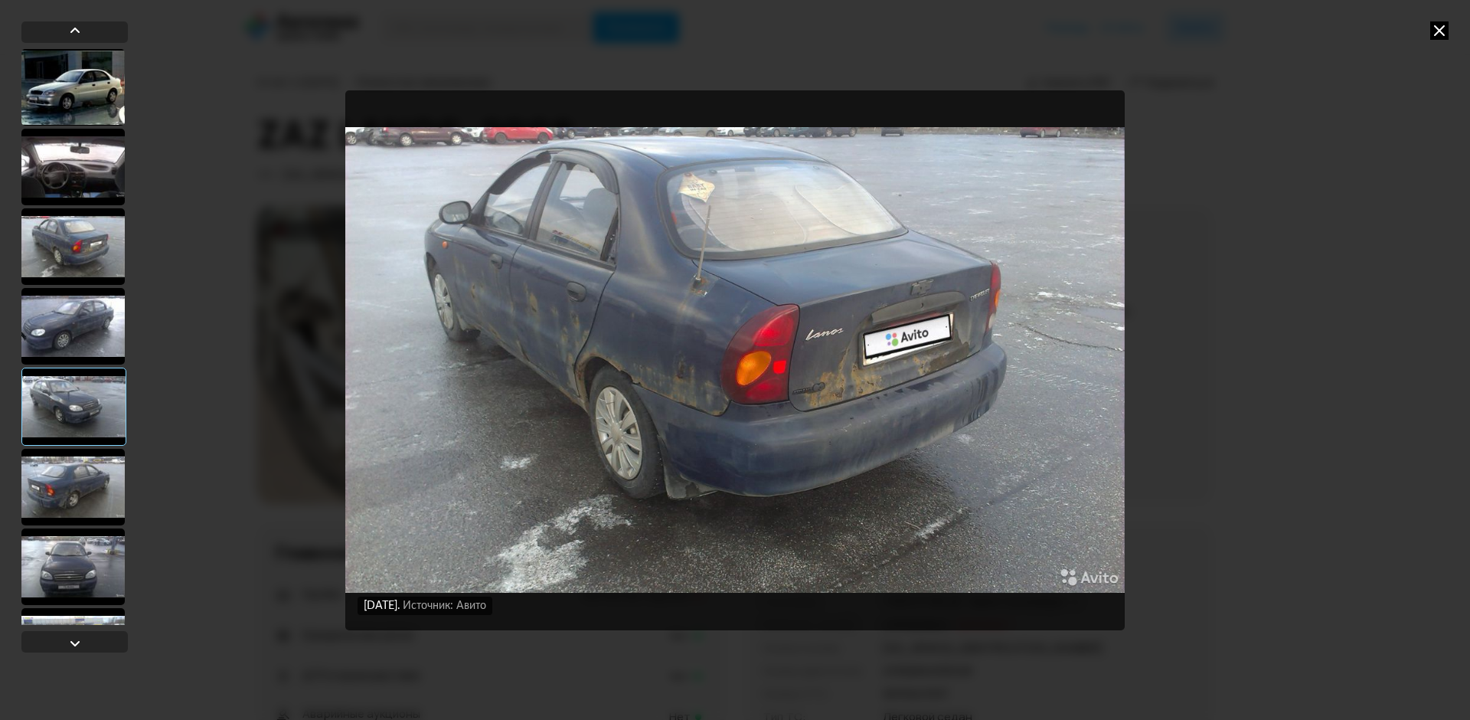
click at [96, 174] on div at bounding box center [72, 167] width 103 height 77
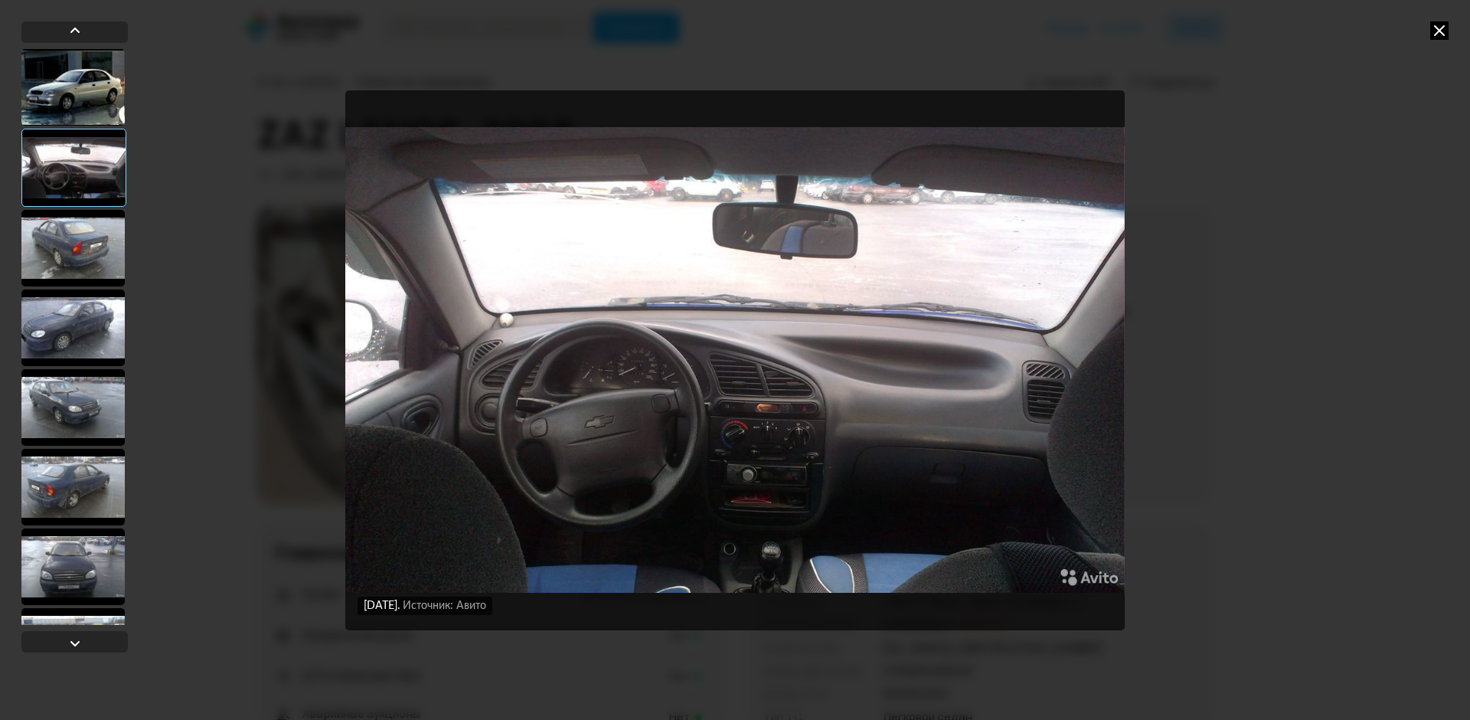
click at [1435, 29] on icon at bounding box center [1439, 30] width 18 height 18
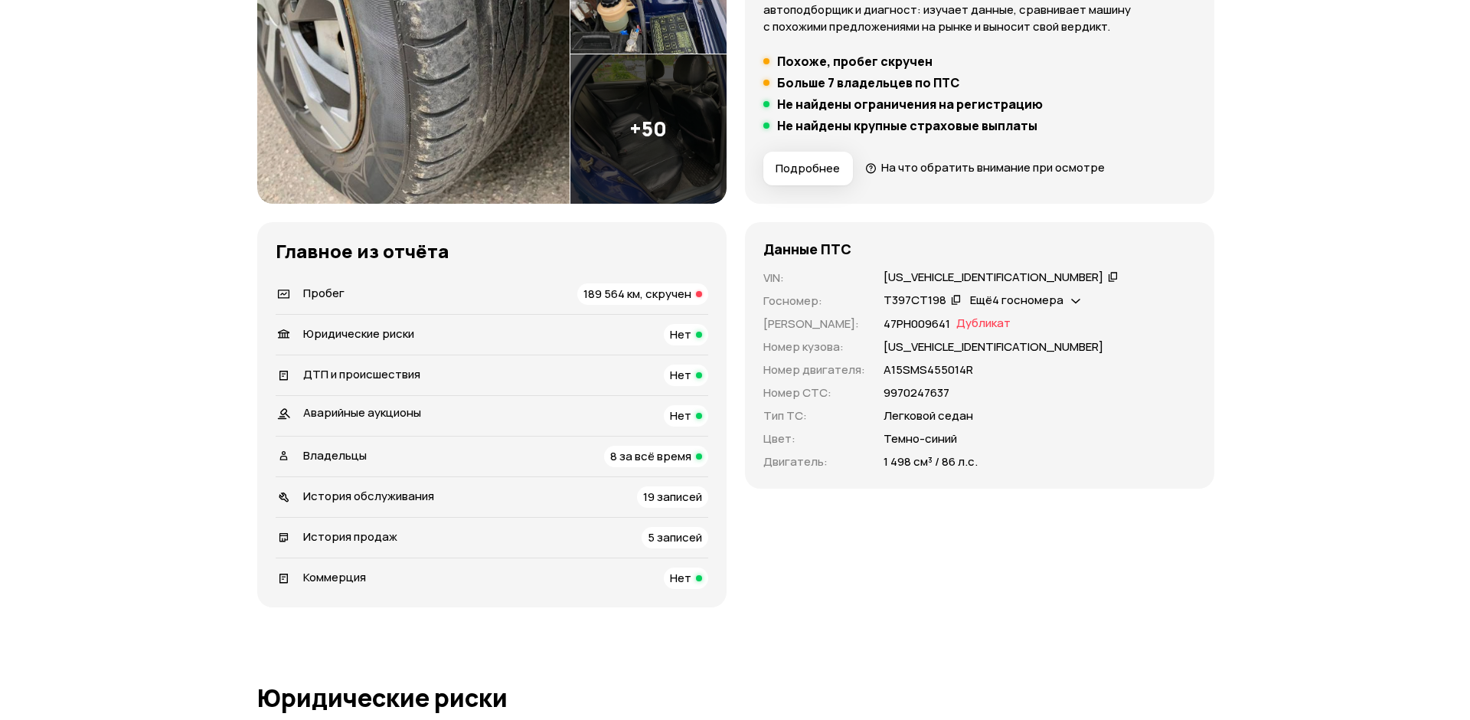
scroll to position [306, 0]
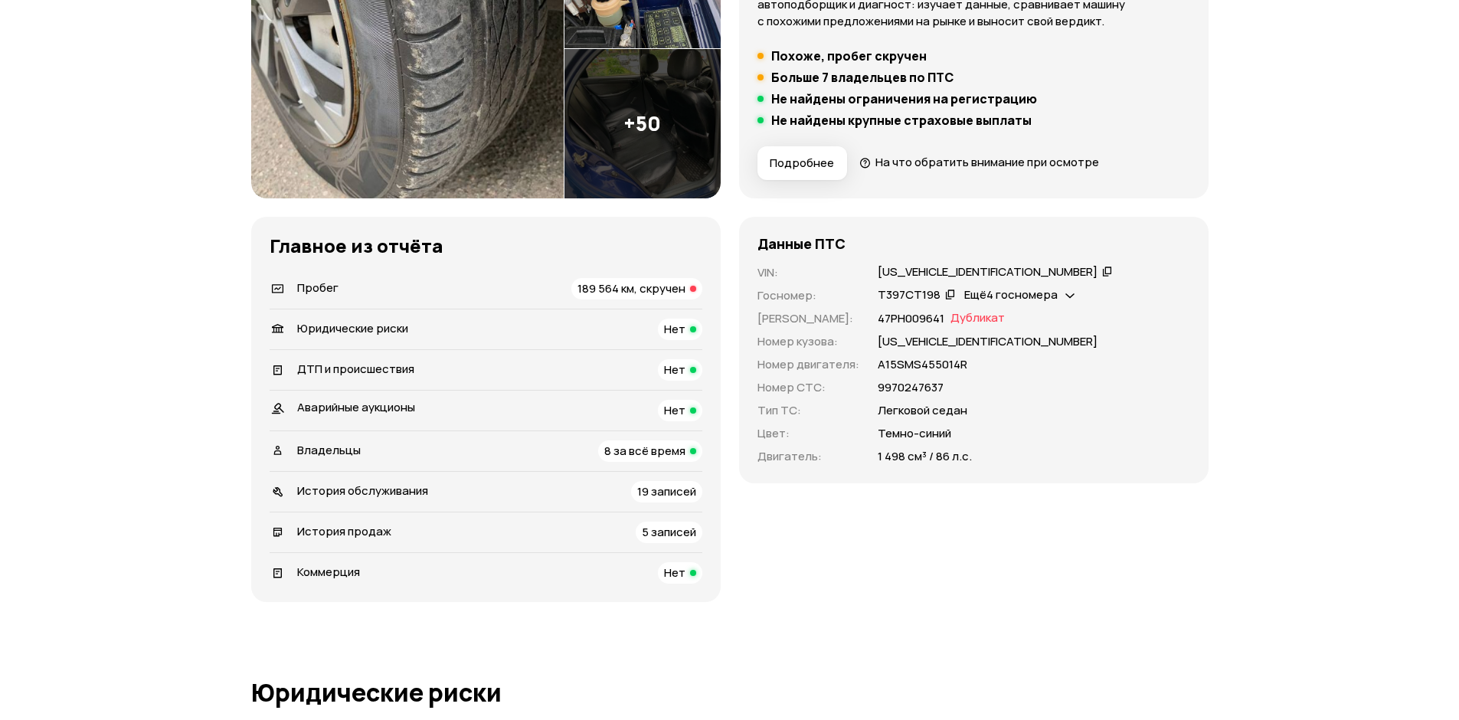
click at [809, 158] on span "Подробнее" at bounding box center [801, 162] width 64 height 15
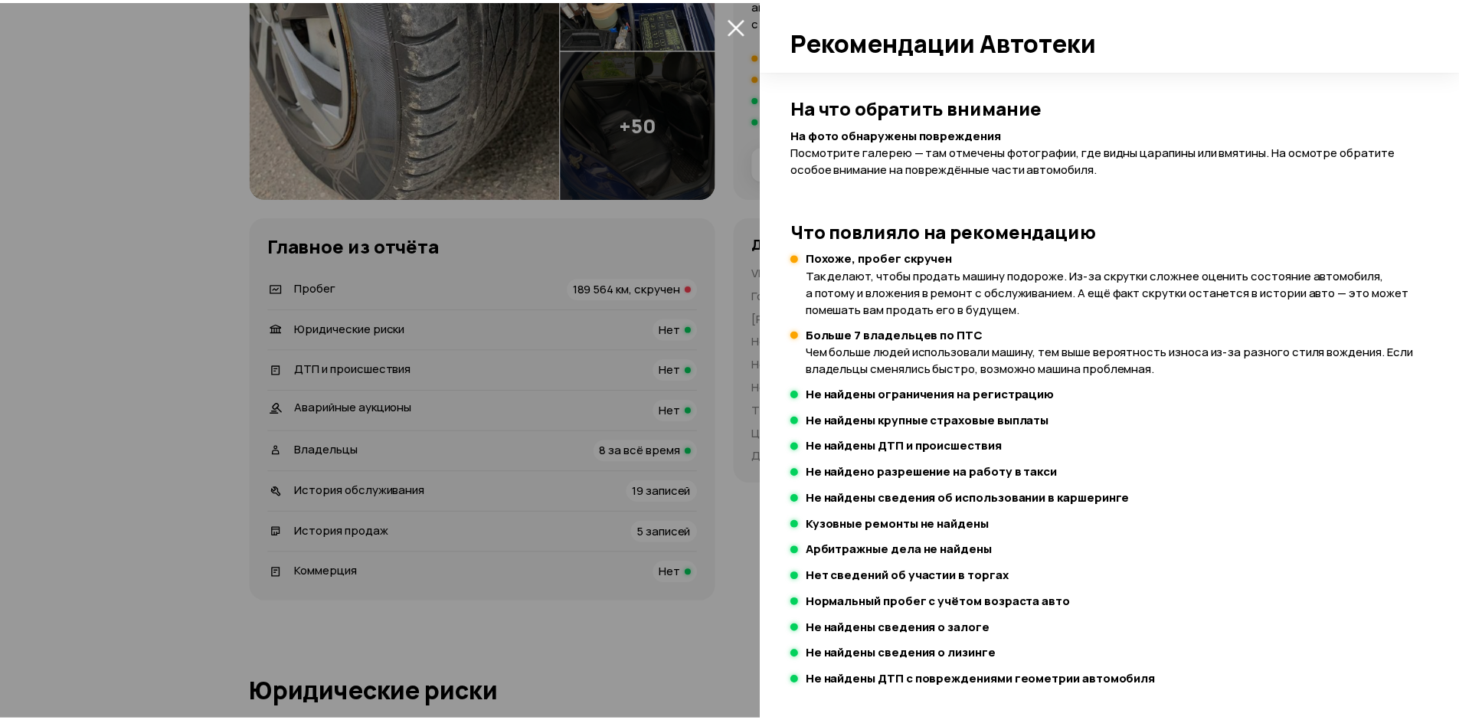
scroll to position [168, 0]
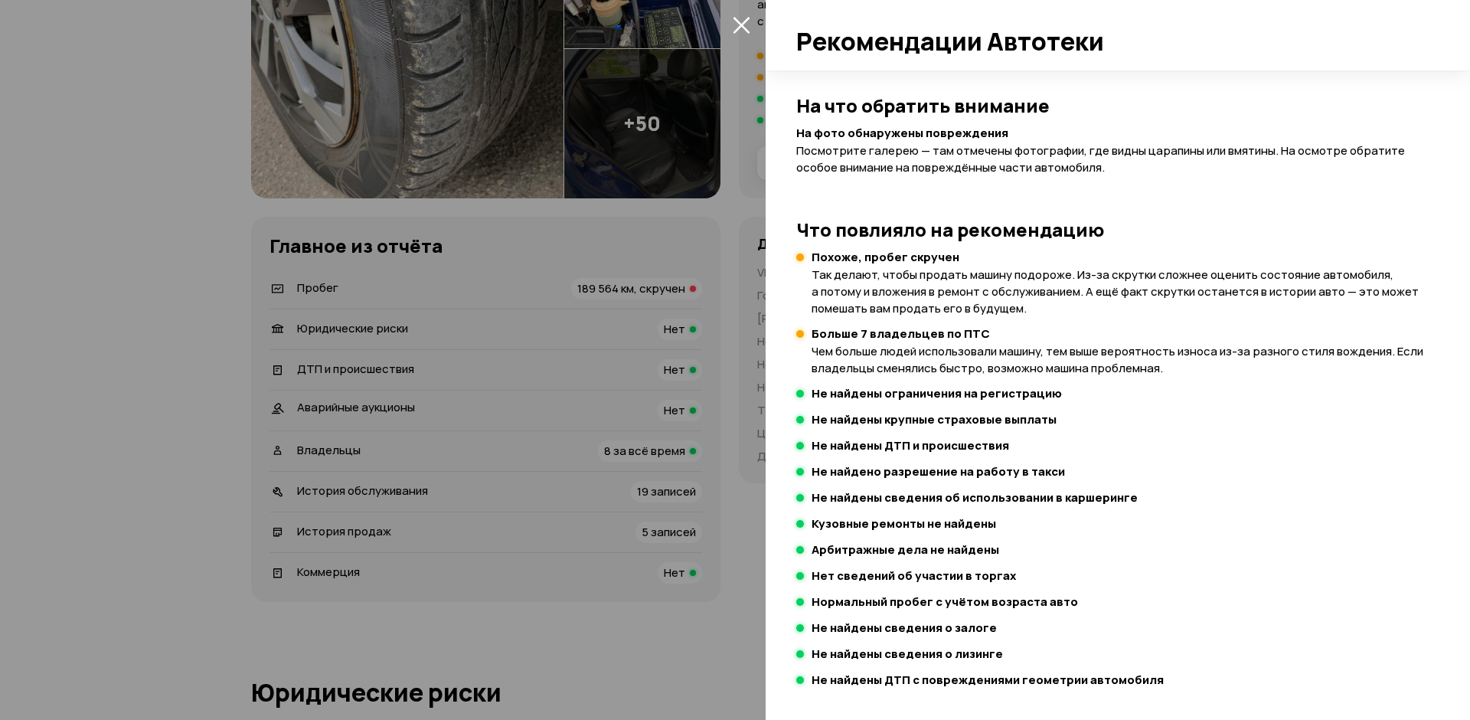
click at [749, 13] on span at bounding box center [741, 24] width 25 height 25
click at [744, 18] on icon "закрыть" at bounding box center [742, 25] width 18 height 18
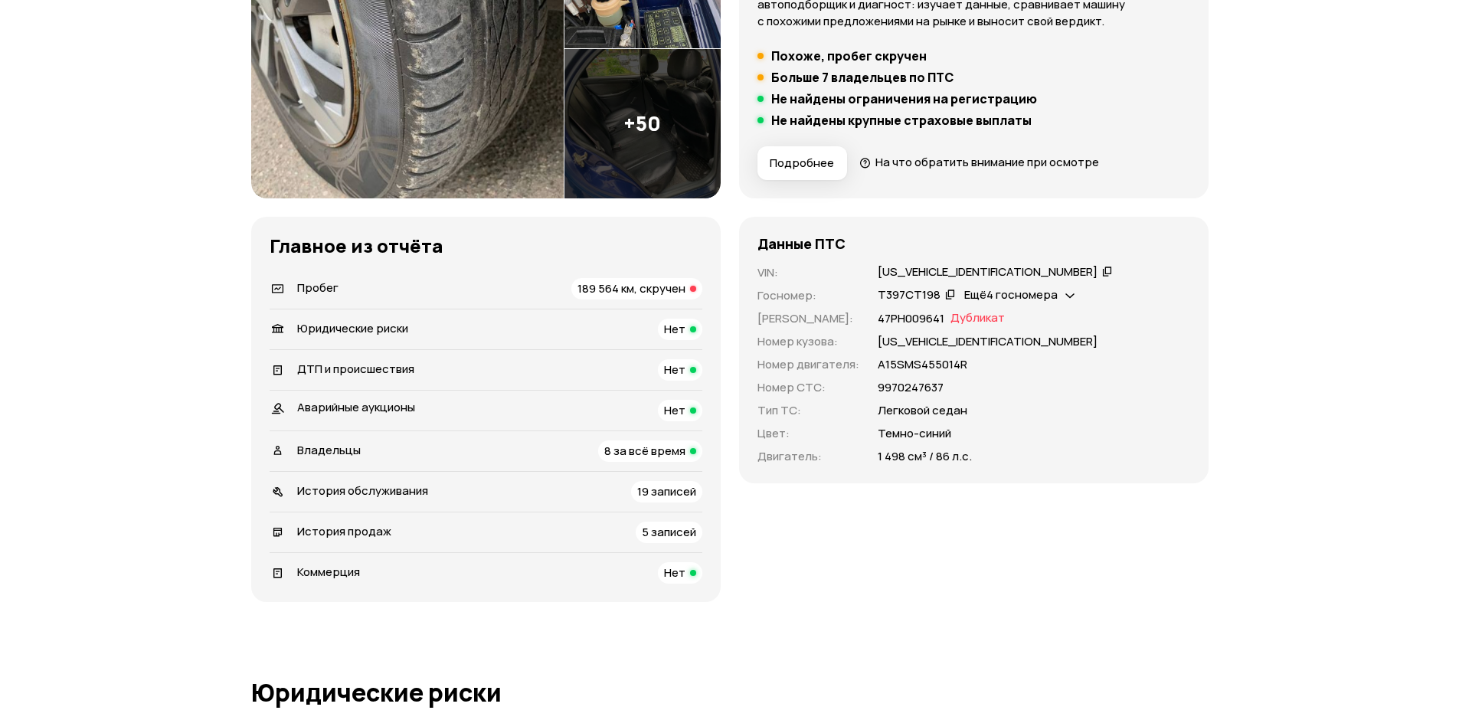
click at [1031, 290] on span "Ещё 4 госномера" at bounding box center [1010, 294] width 93 height 16
click at [1153, 316] on div "47РН009641 Дубликат" at bounding box center [1033, 318] width 312 height 17
click at [1010, 268] on div "[US_VEHICLE_IDENTIFICATION_NUMBER]" at bounding box center [1033, 272] width 312 height 17
click at [1102, 271] on icon at bounding box center [1107, 270] width 11 height 15
click at [1102, 274] on icon at bounding box center [1107, 270] width 11 height 15
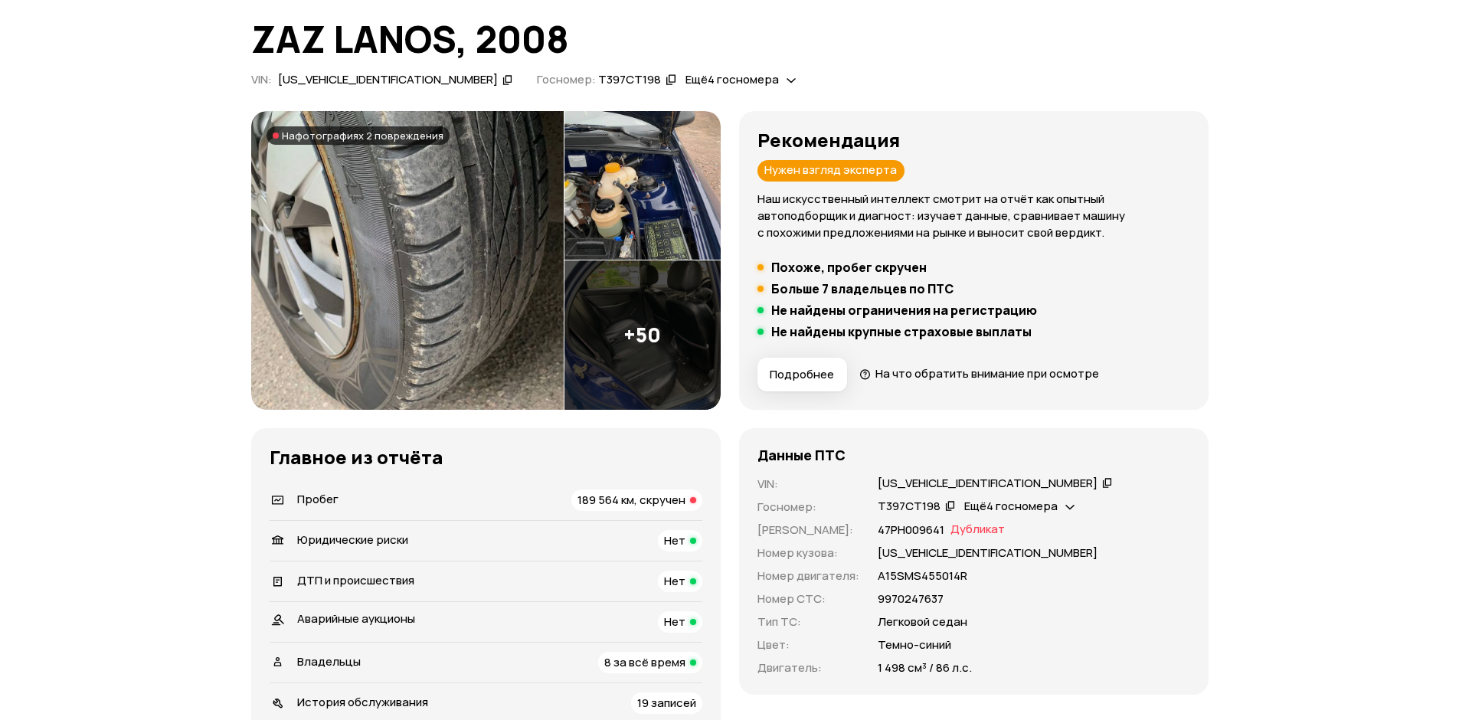
scroll to position [0, 0]
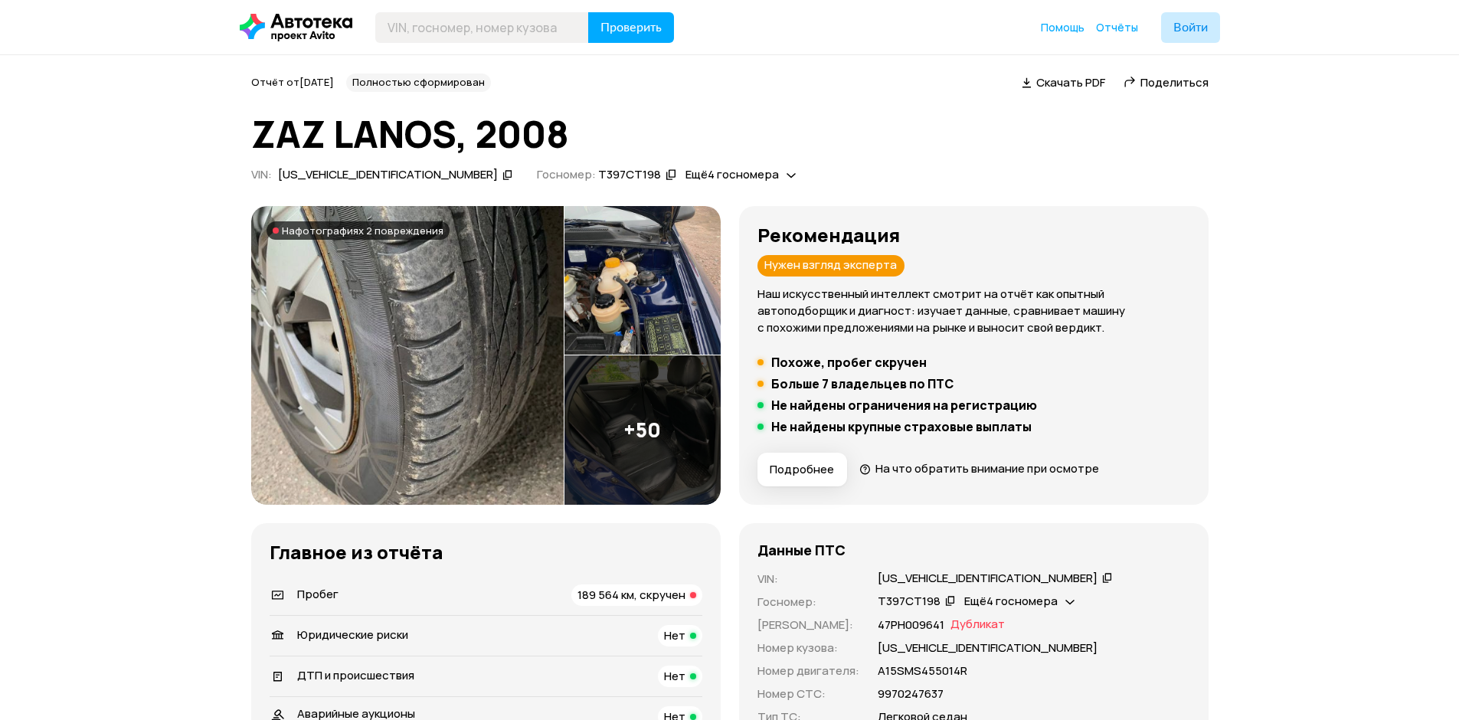
click at [387, 228] on span "На фотографиях 2 повреждения" at bounding box center [363, 230] width 162 height 12
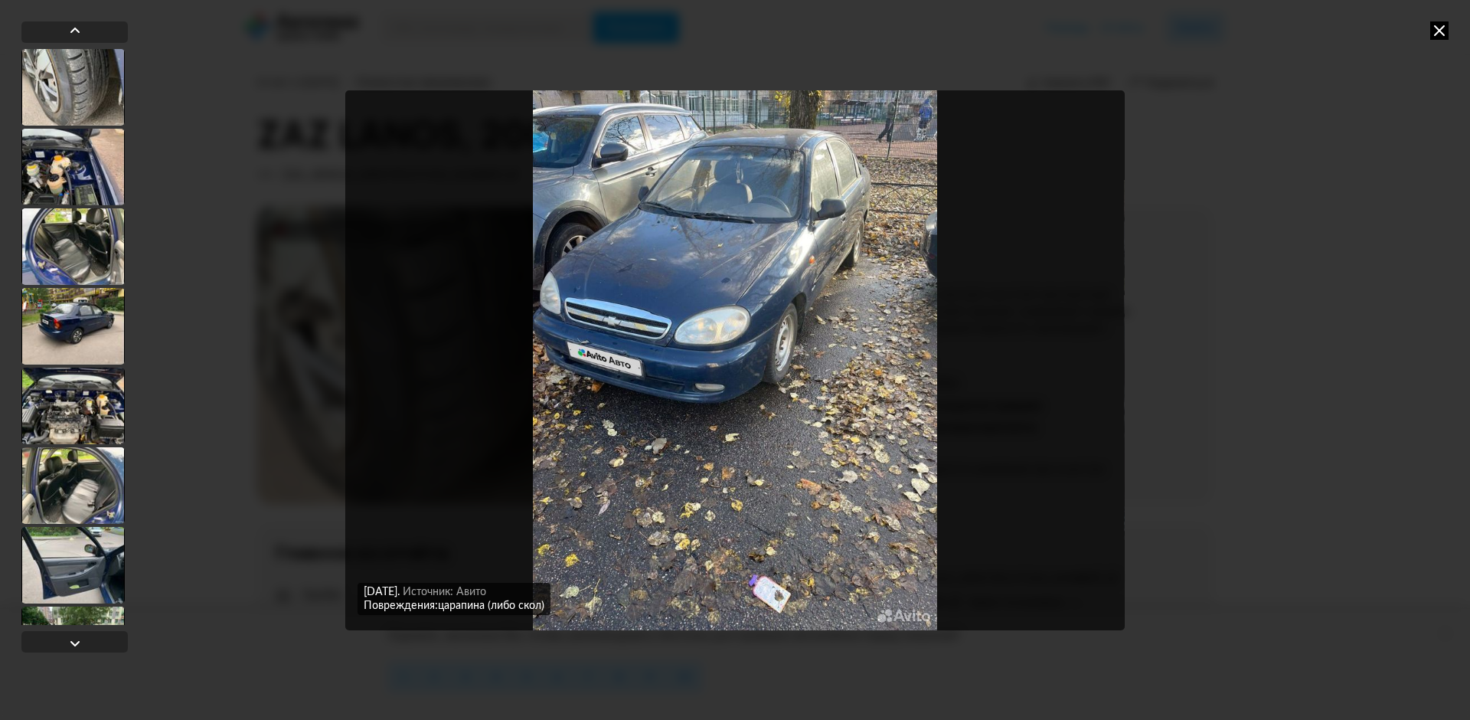
click at [1436, 37] on icon at bounding box center [1439, 30] width 18 height 18
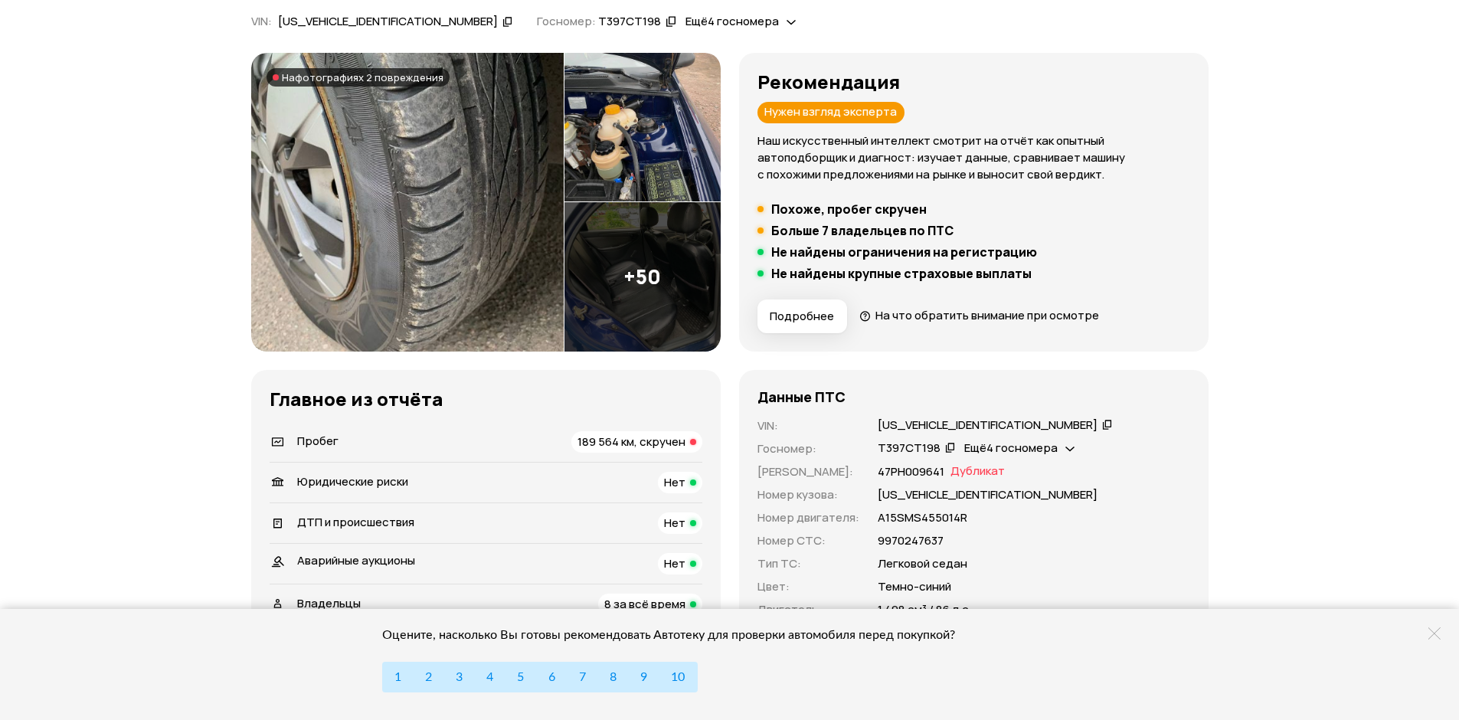
click at [635, 441] on span "189 564 км, скручен" at bounding box center [631, 441] width 108 height 16
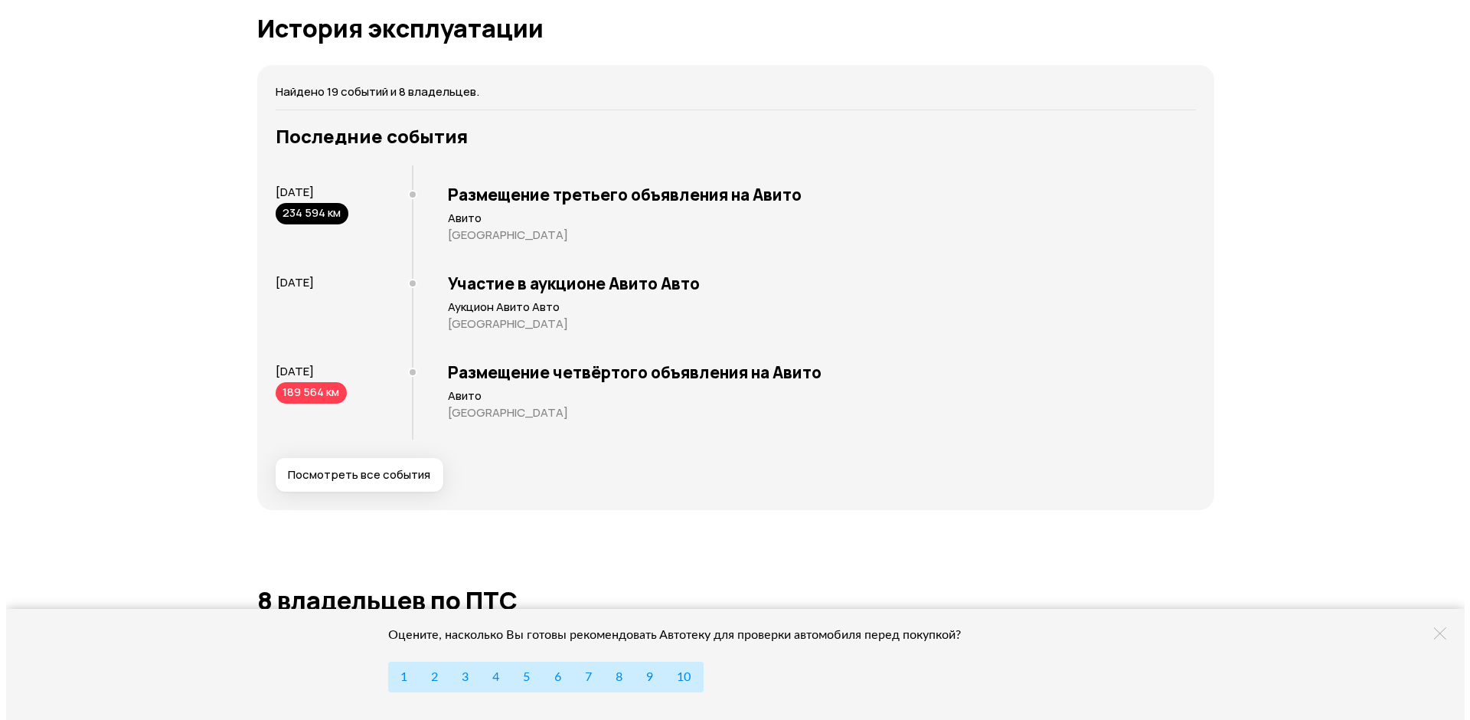
scroll to position [2730, 0]
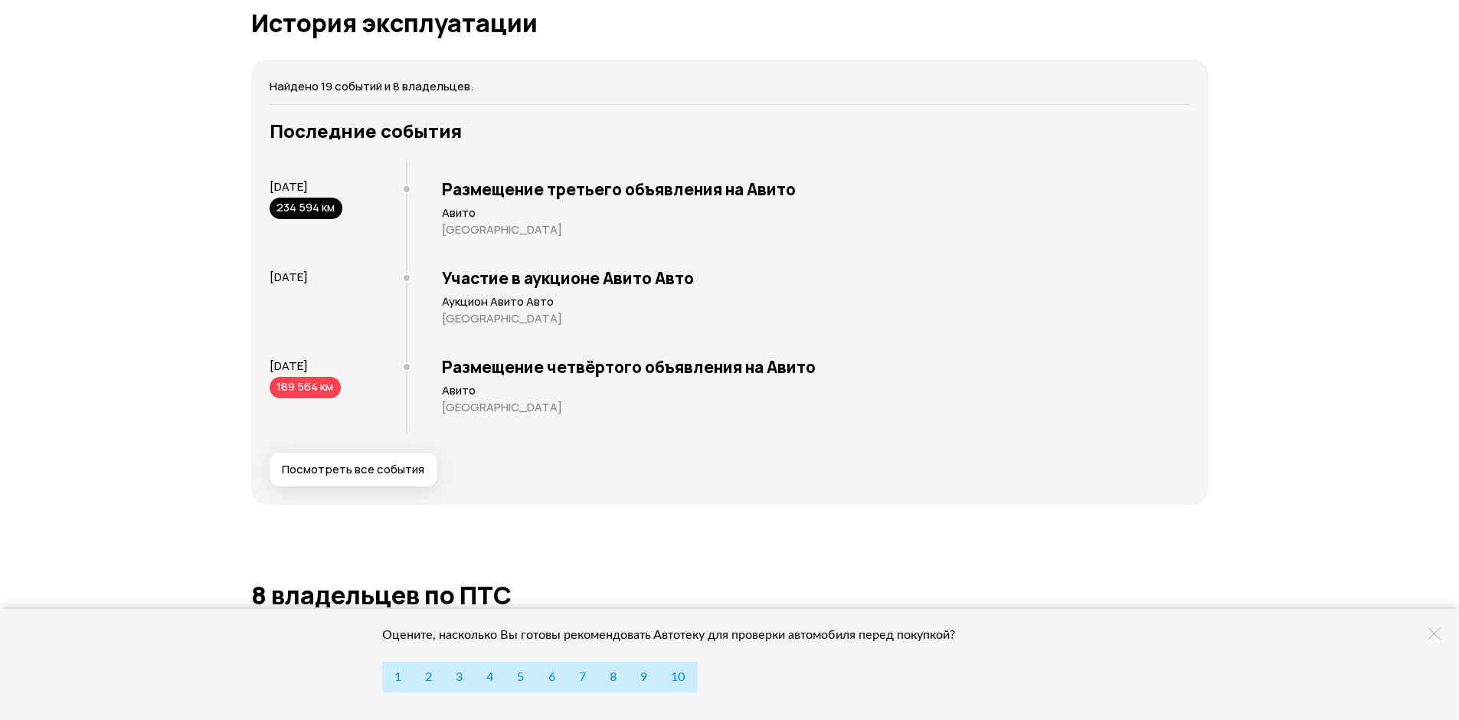
click at [390, 467] on span "Посмотреть все события" at bounding box center [353, 469] width 142 height 15
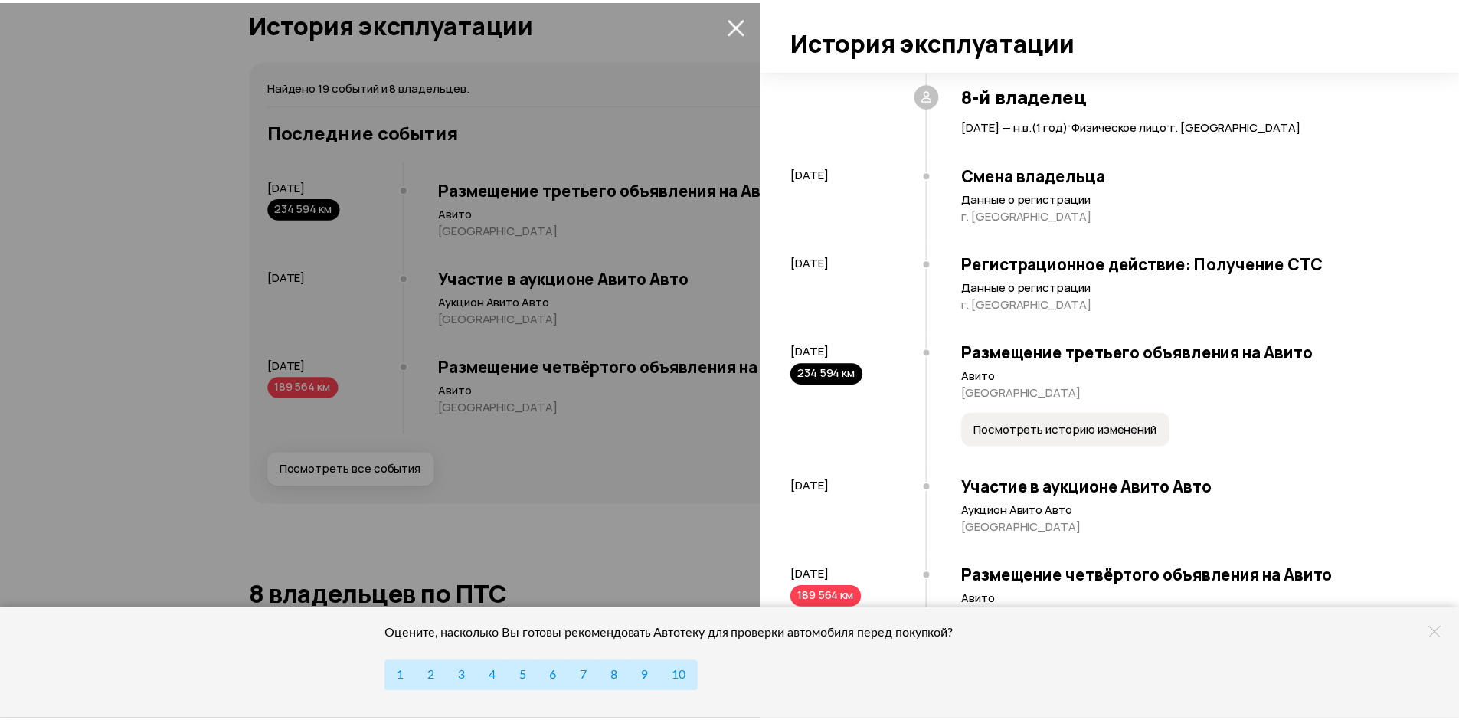
scroll to position [2011, 0]
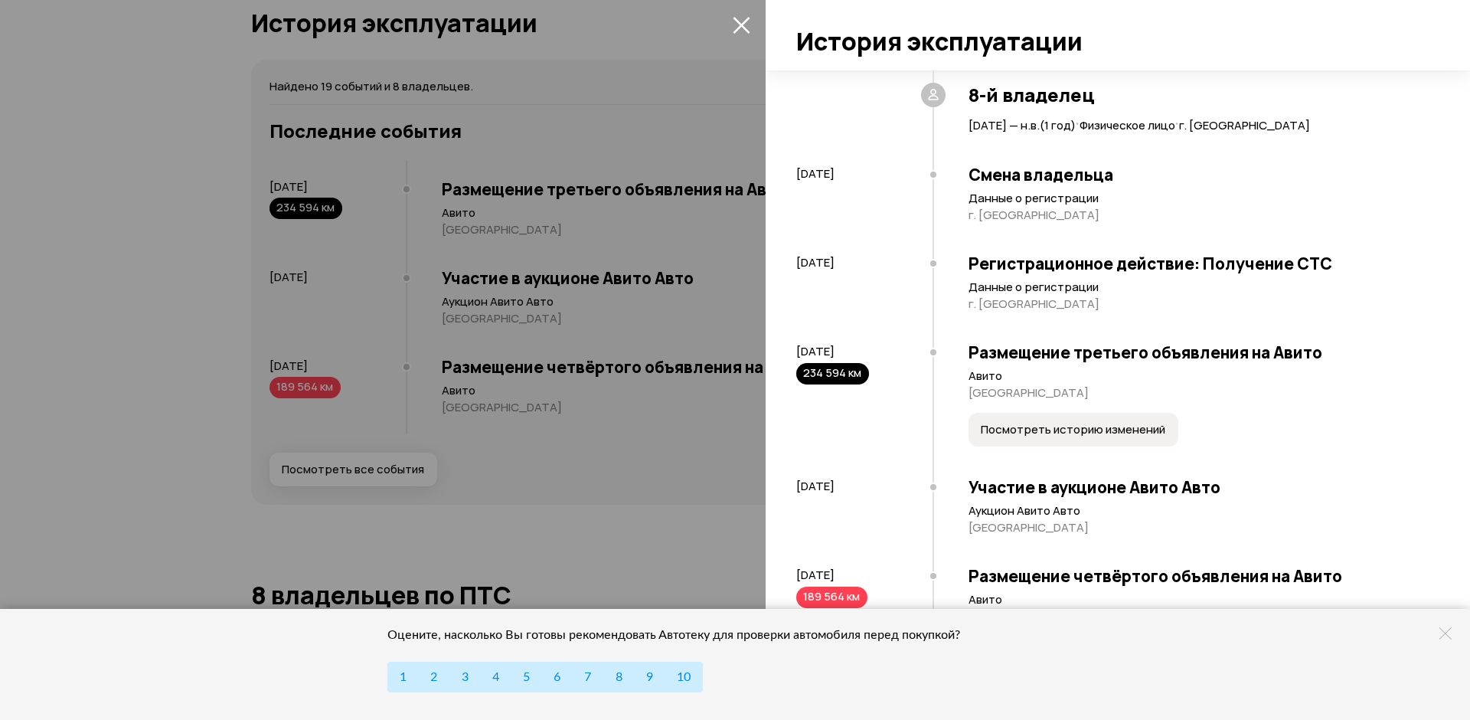
click at [1445, 633] on icon at bounding box center [1445, 633] width 12 height 12
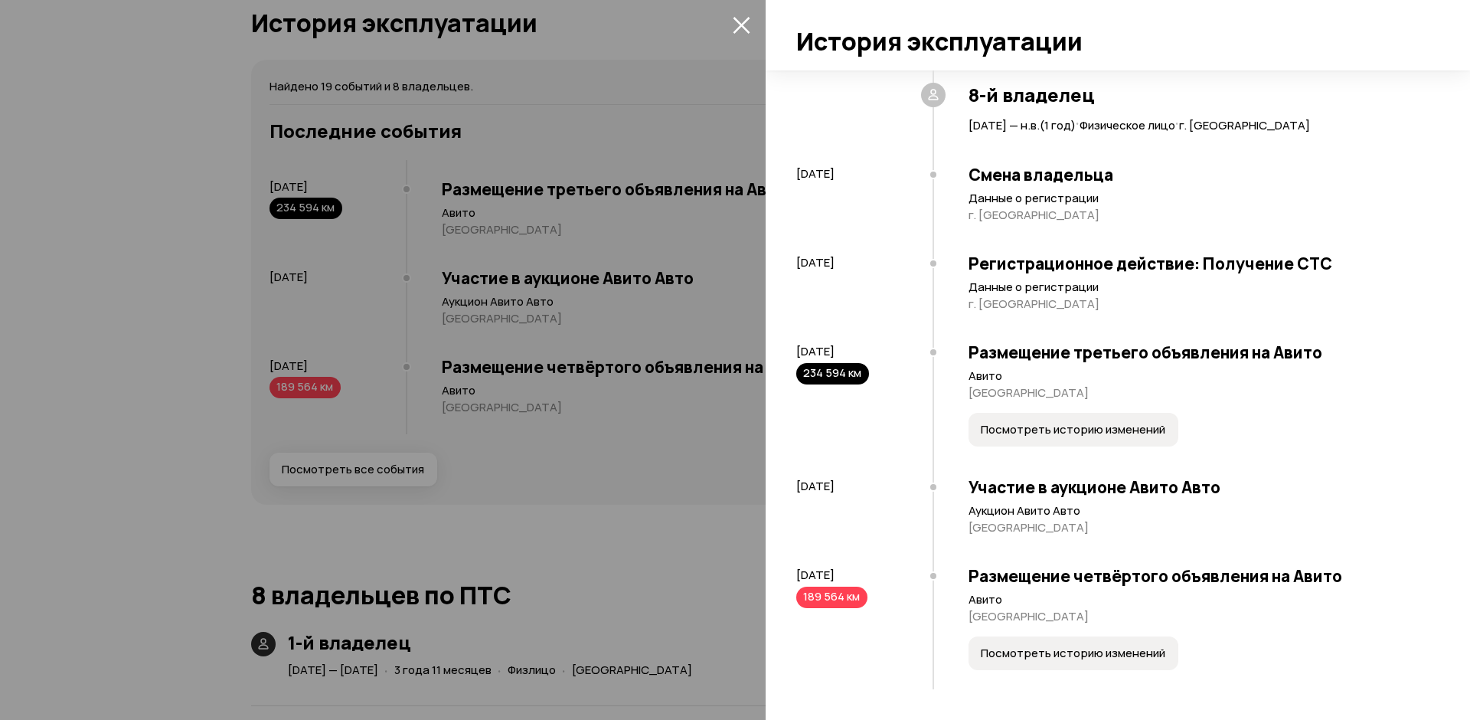
click at [1090, 655] on span "Посмотреть историю изменений" at bounding box center [1073, 652] width 185 height 15
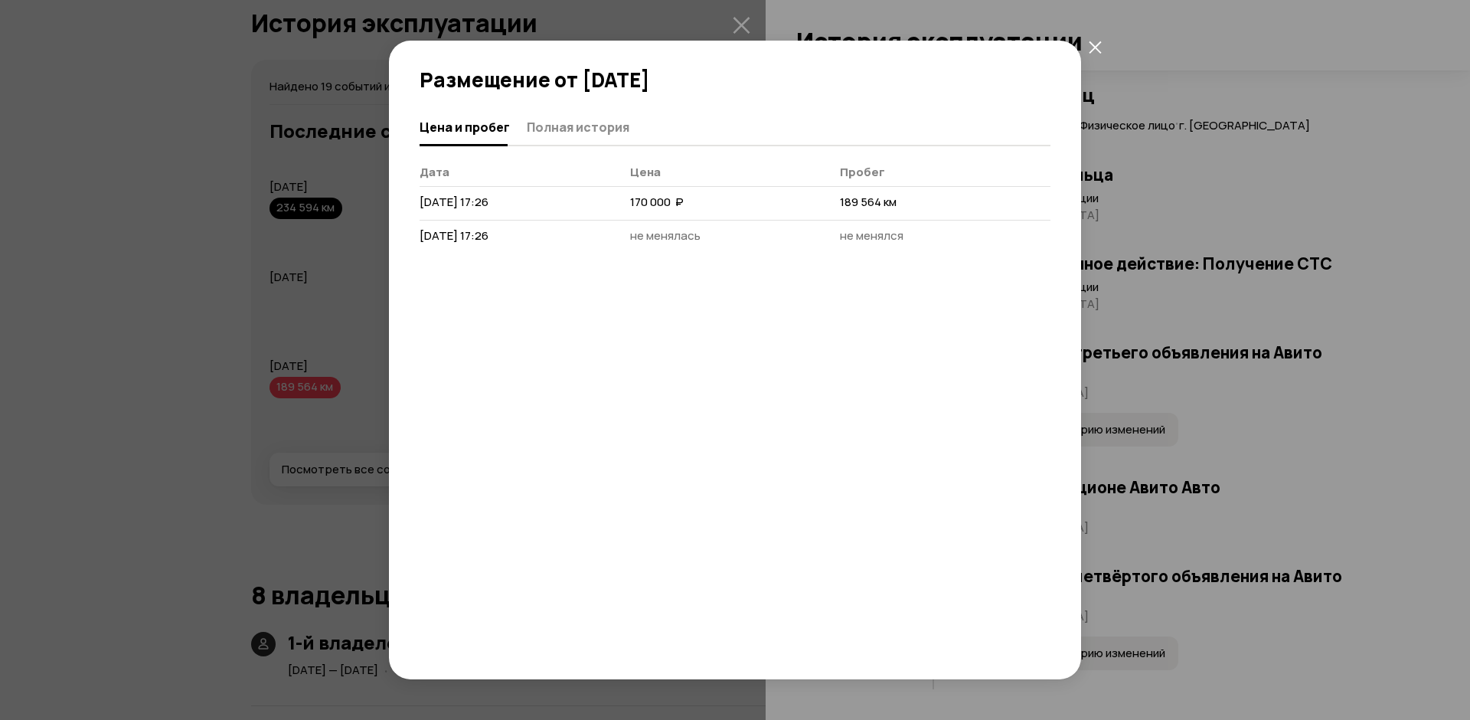
click at [1098, 45] on icon "закрыть" at bounding box center [1095, 47] width 13 height 13
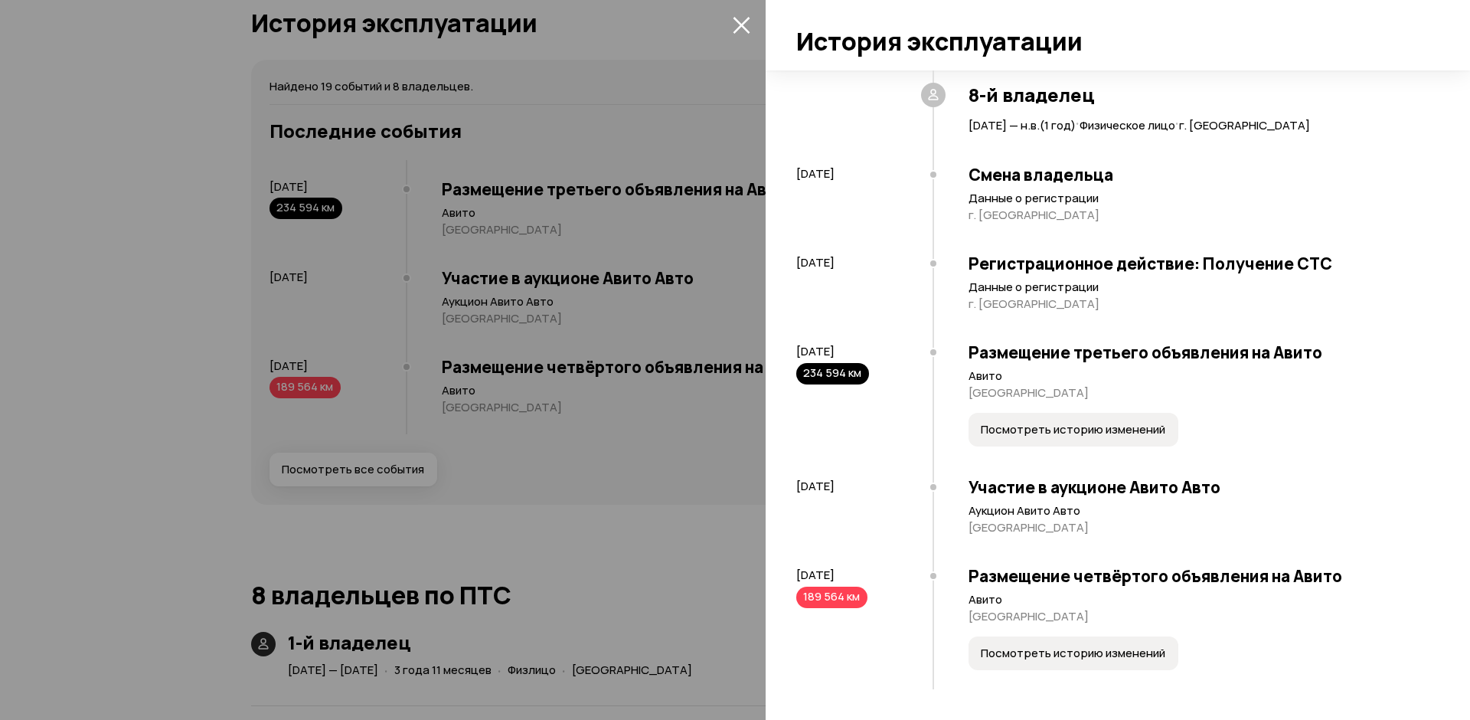
click at [747, 27] on icon "закрыть" at bounding box center [742, 25] width 18 height 18
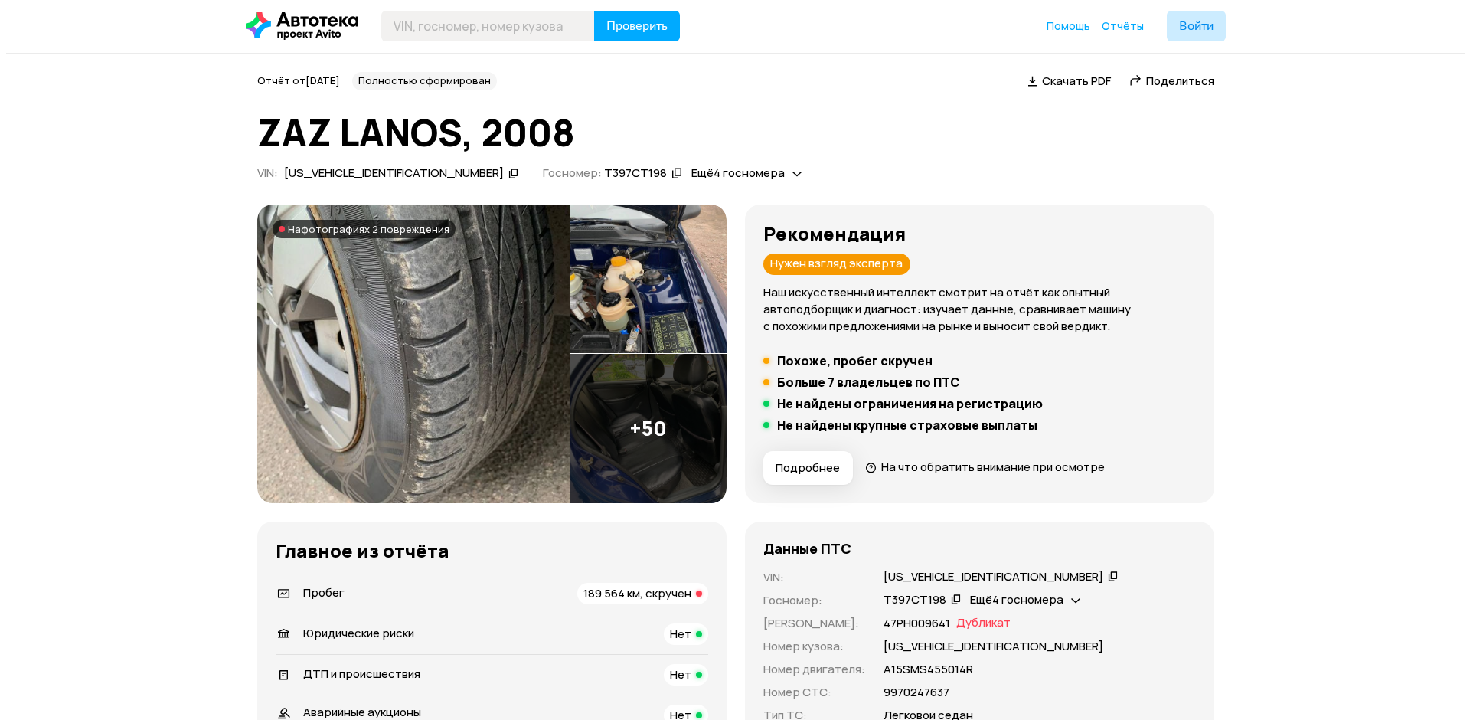
scroll to position [0, 0]
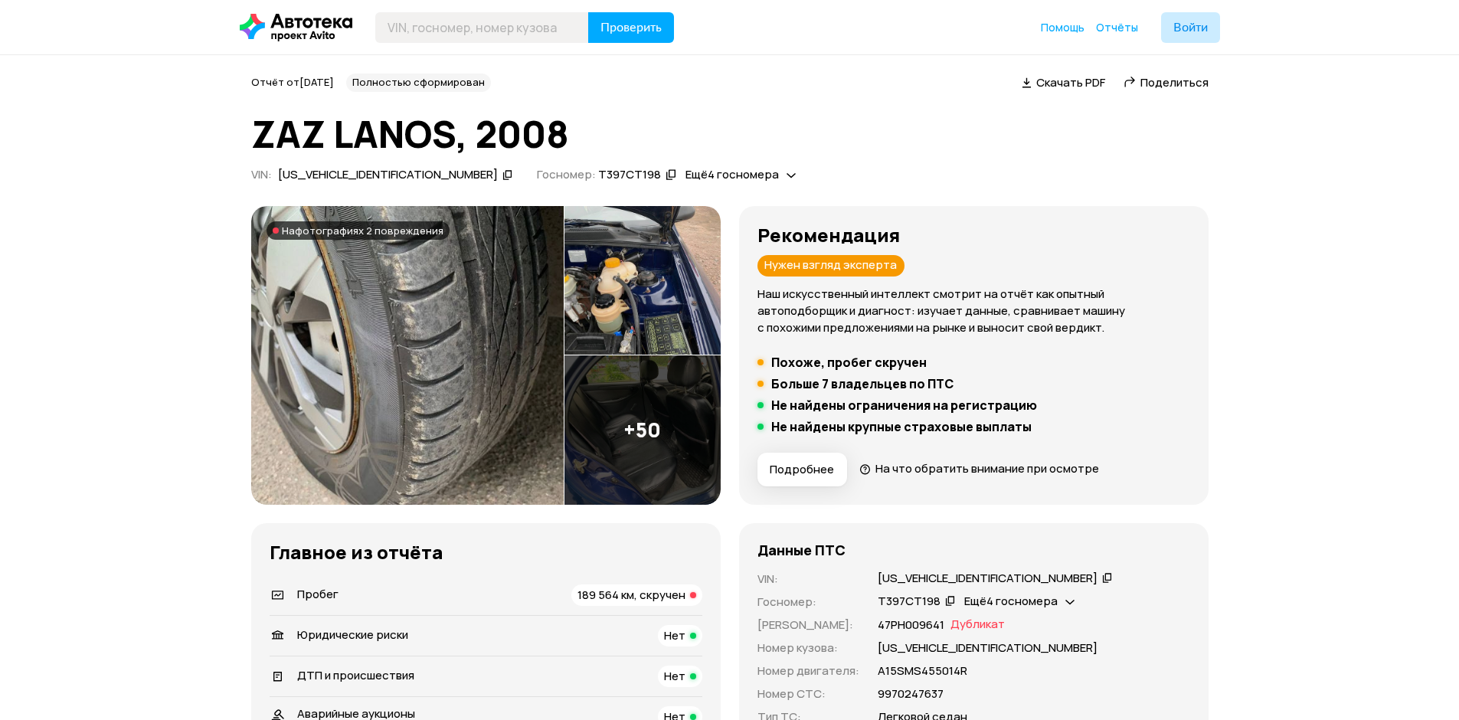
click at [654, 273] on img at bounding box center [642, 280] width 156 height 149
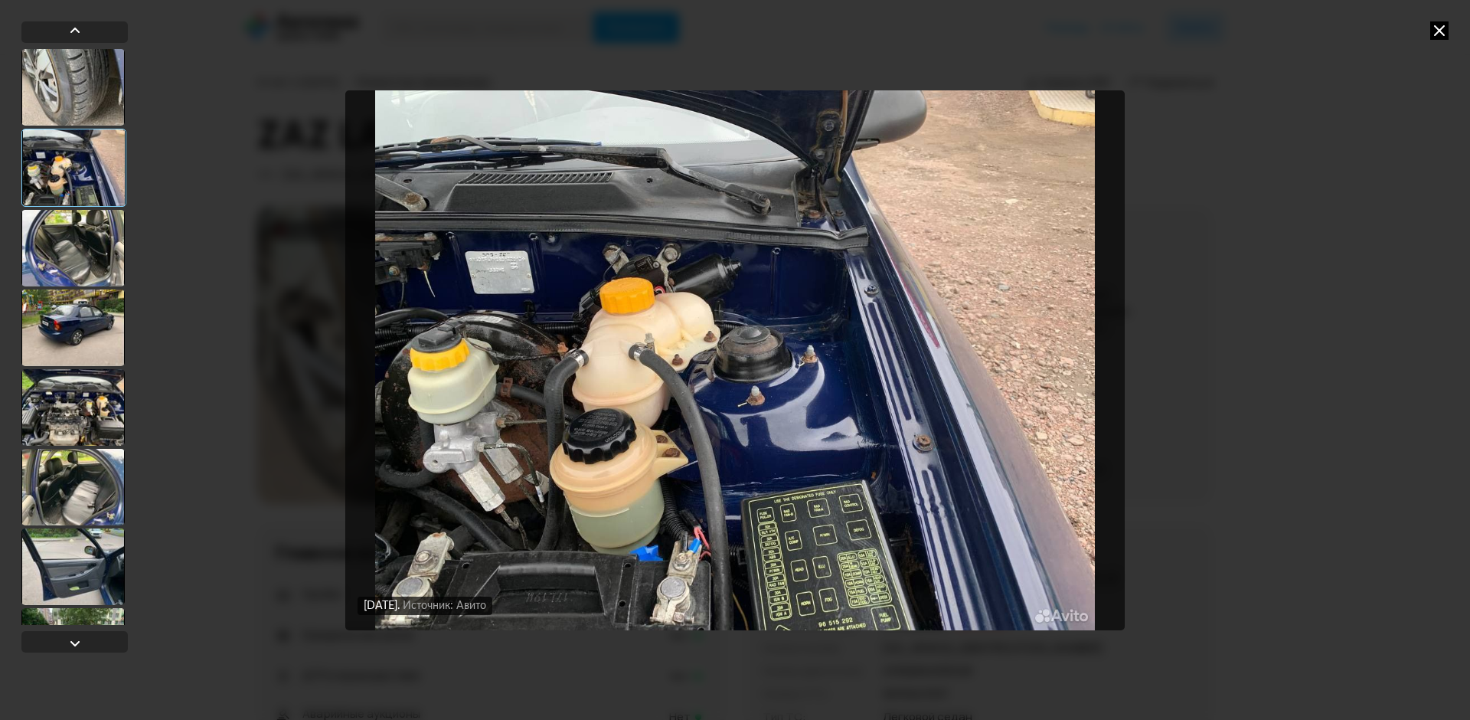
click at [103, 247] on div at bounding box center [72, 248] width 103 height 77
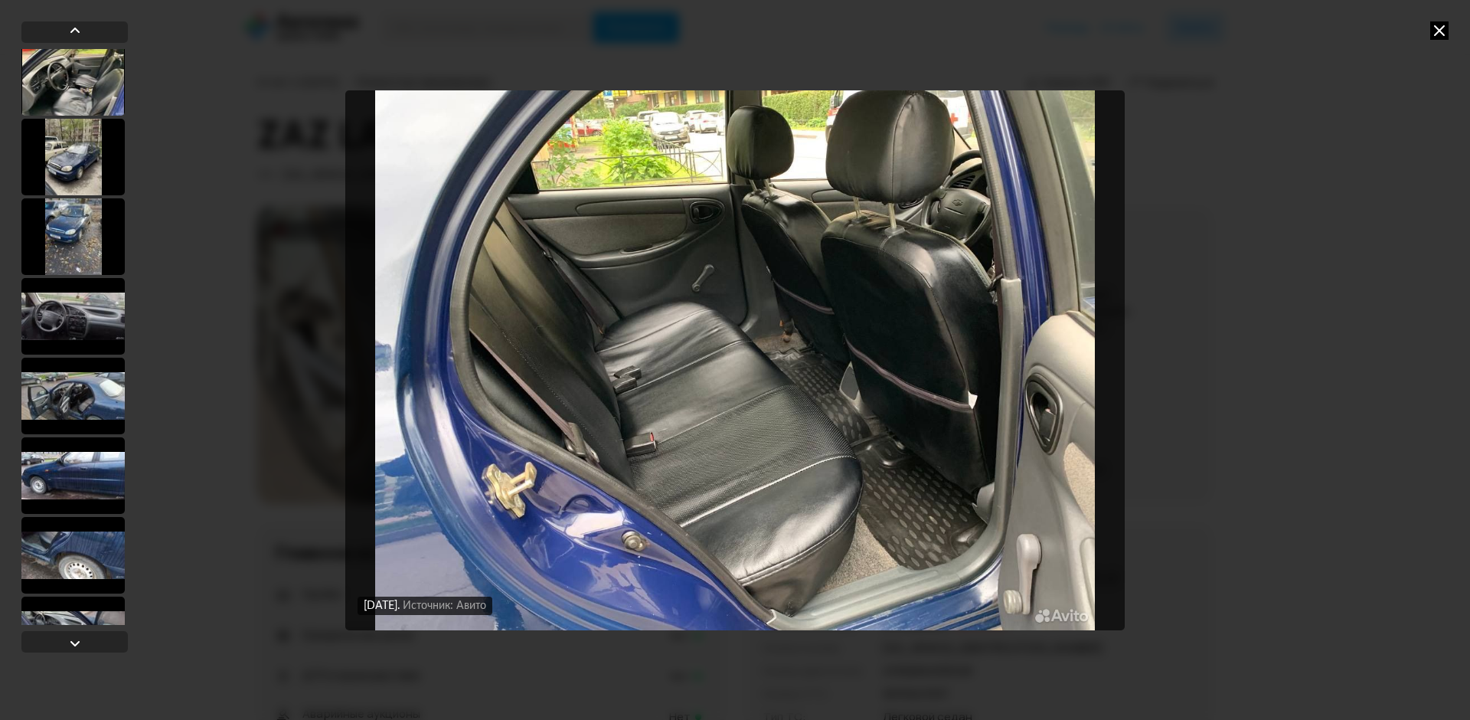
scroll to position [1072, 0]
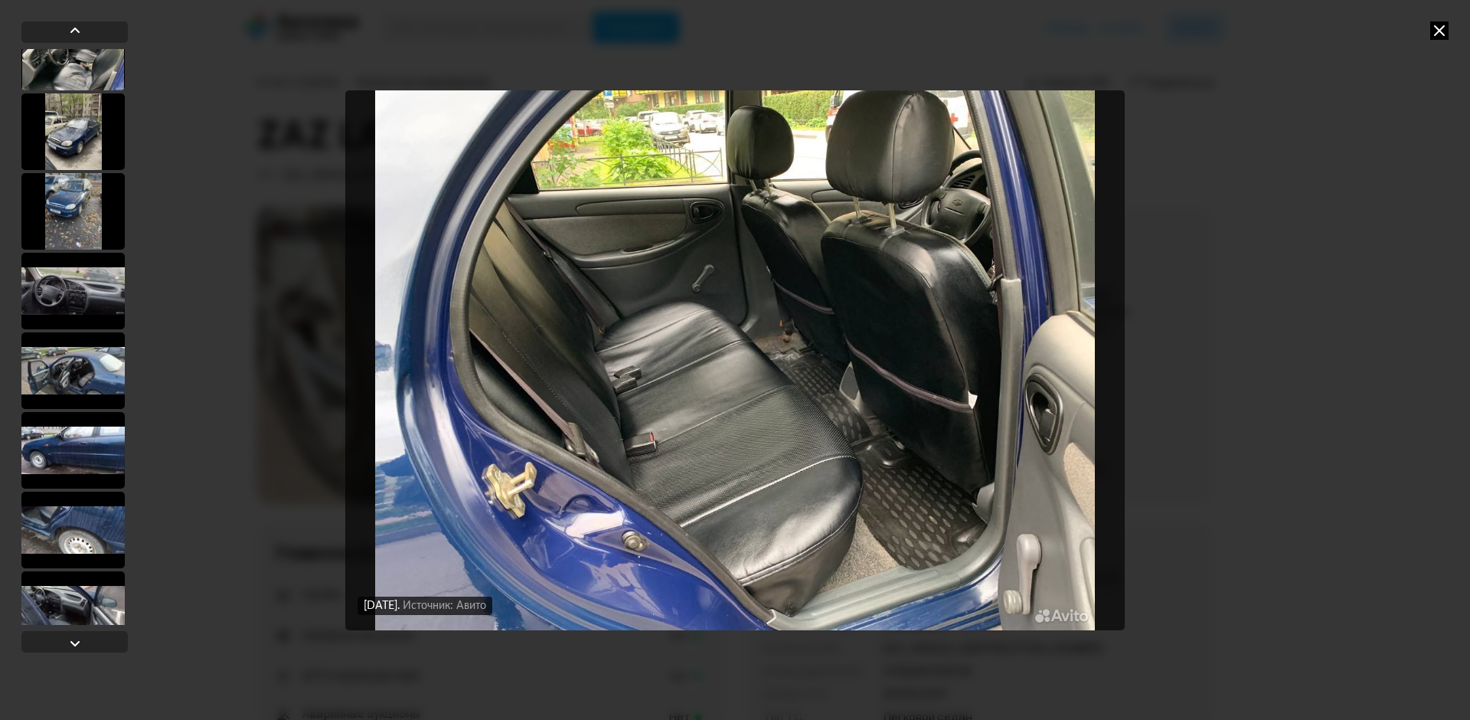
click at [64, 271] on div at bounding box center [72, 291] width 103 height 77
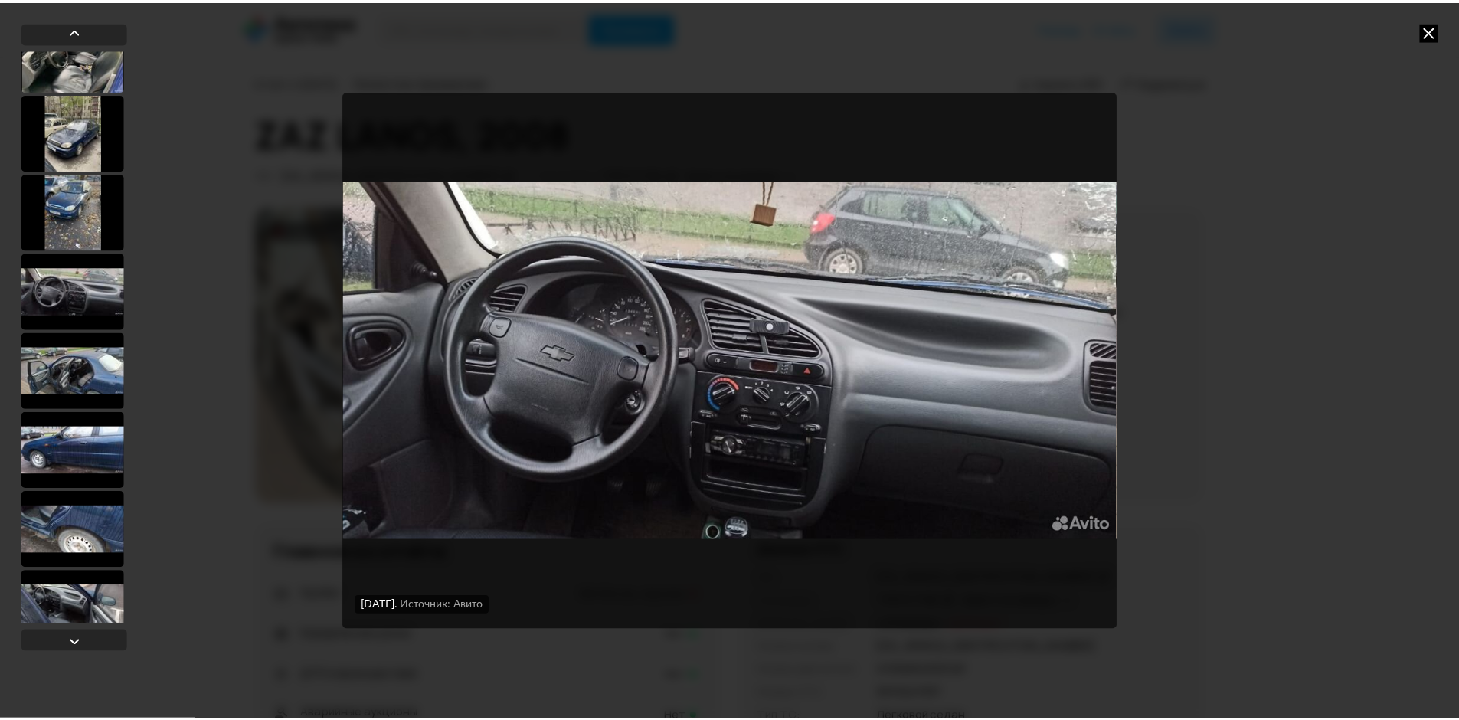
scroll to position [1070, 0]
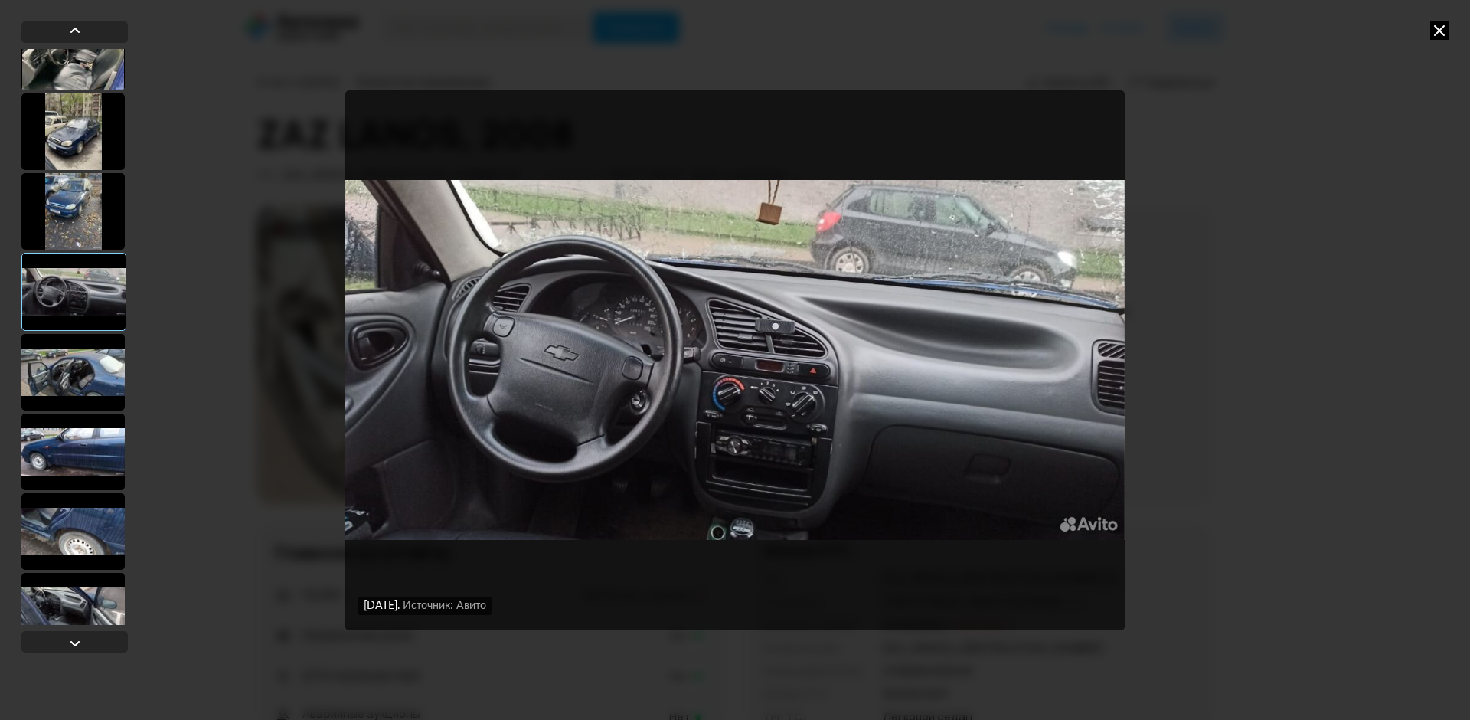
click at [641, 310] on img "Go to Slide 17" at bounding box center [734, 360] width 779 height 540
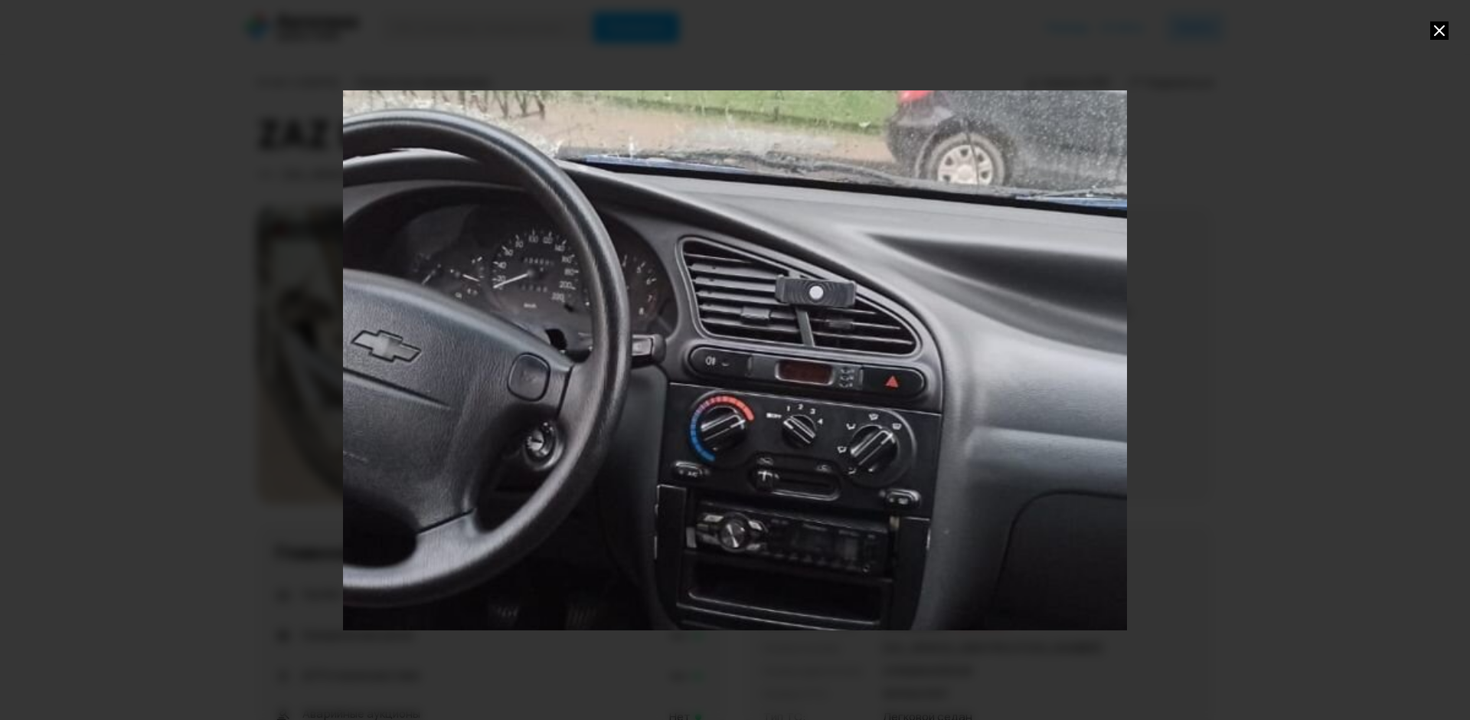
click at [570, 302] on div "Go to Slide 17" at bounding box center [735, 360] width 1568 height 1080
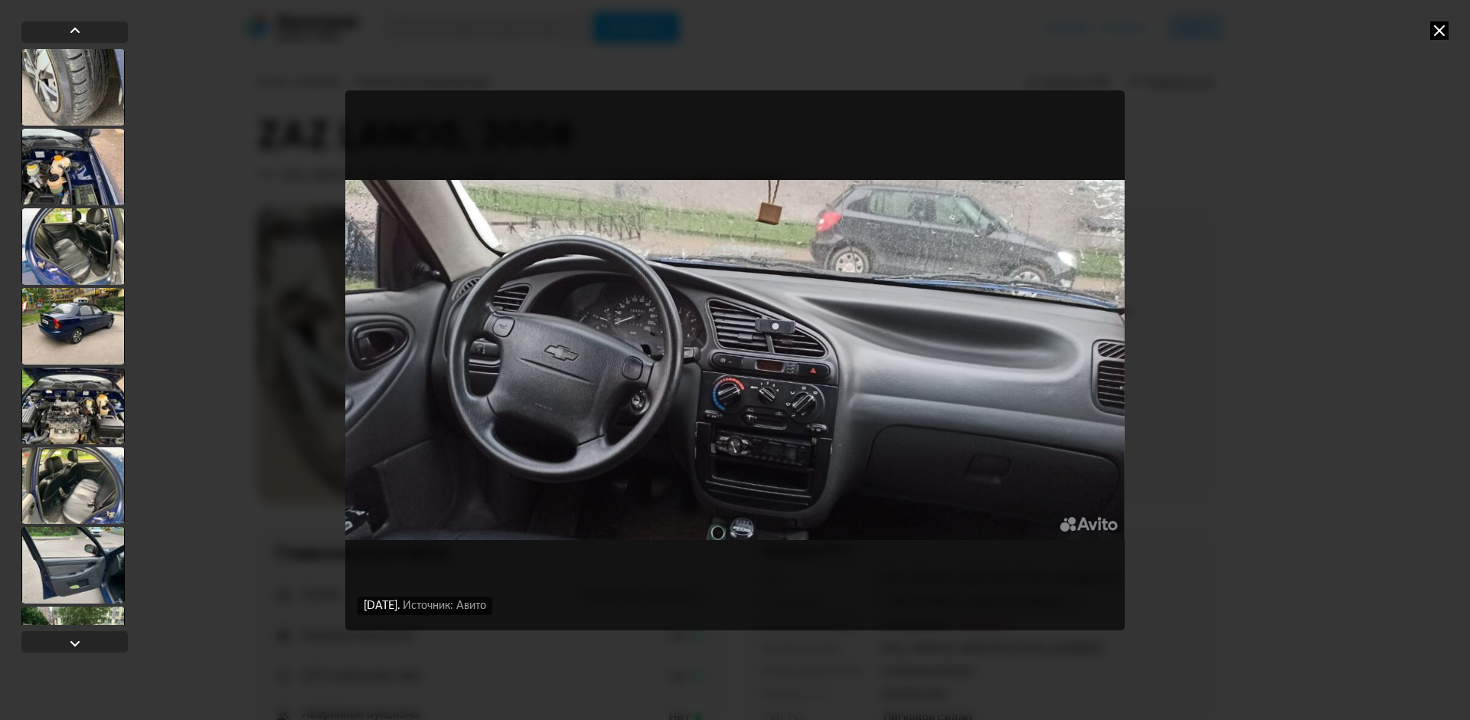
click at [1447, 27] on icon at bounding box center [1439, 30] width 18 height 18
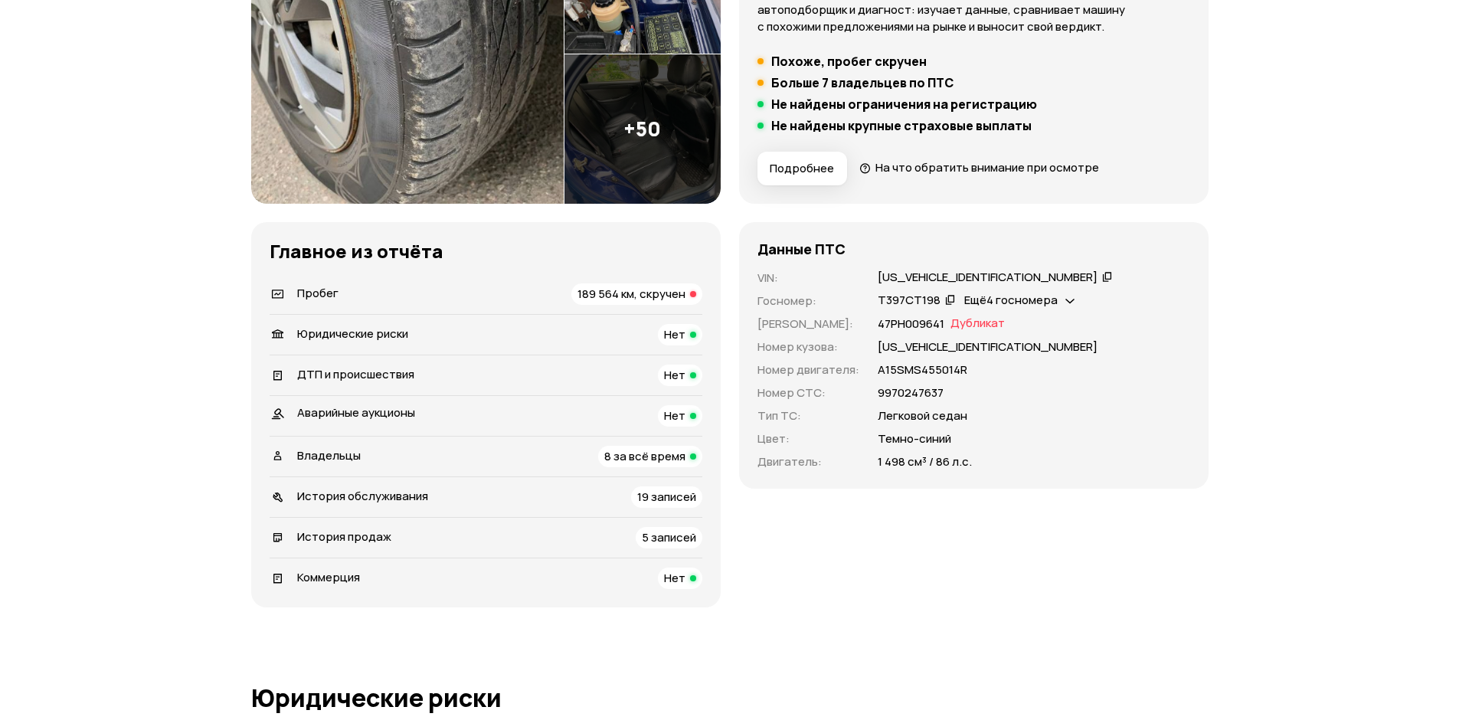
scroll to position [0, 0]
